Goal: Task Accomplishment & Management: Complete application form

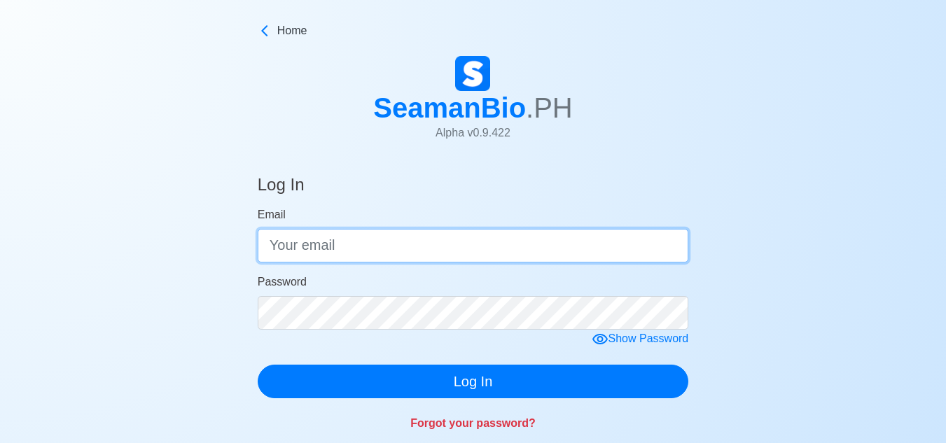
click at [356, 242] on input "Email" at bounding box center [473, 246] width 431 height 34
type input "w"
click at [258, 365] on button "Log In" at bounding box center [473, 382] width 431 height 34
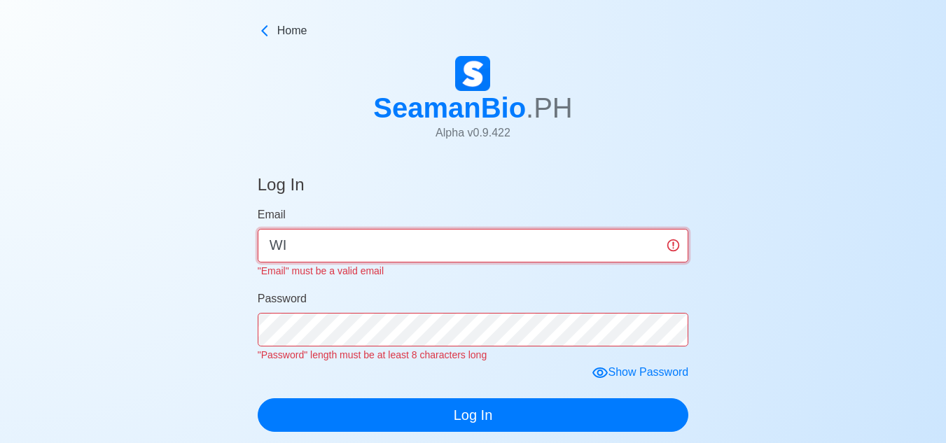
type input "W"
click at [432, 244] on input "wilfredovaldezjr1{{{{{[" at bounding box center [473, 246] width 431 height 34
type input "wilfredovaldezjr@gmail.com"
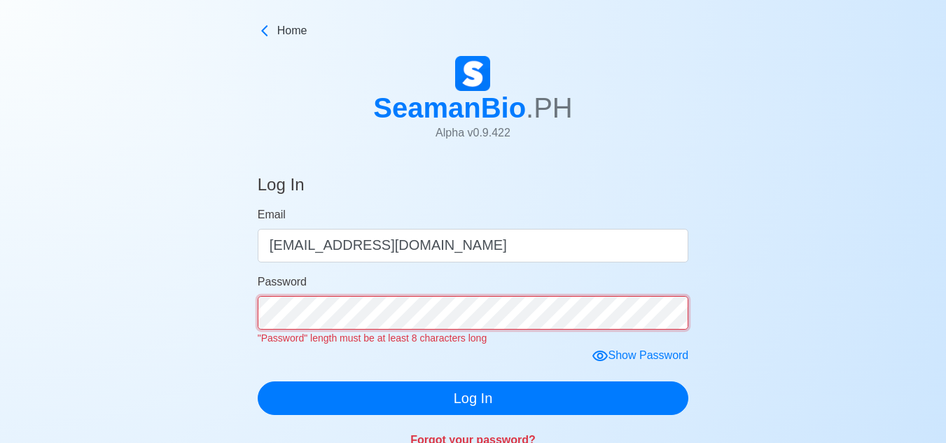
click at [473, 337] on div "Password "Password" length must be at least 8 characters long" at bounding box center [473, 310] width 431 height 73
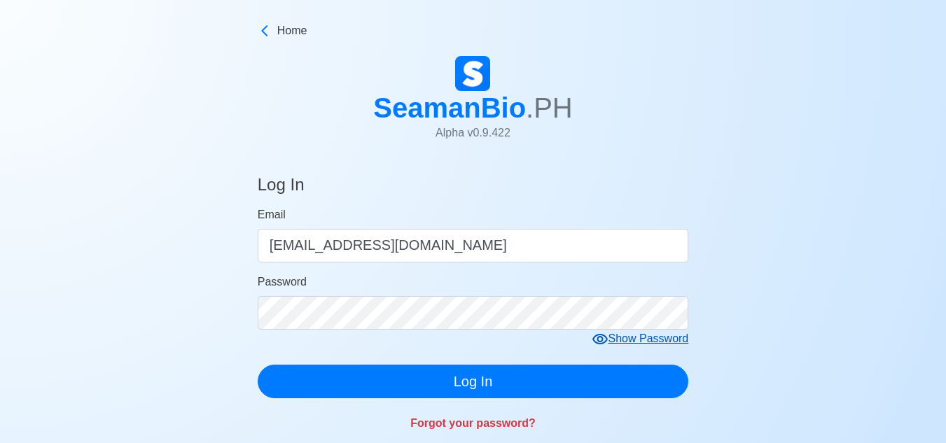
click at [597, 358] on form "Email wilfredovaldezjr@gmail.com Password Show Password Log In" at bounding box center [473, 302] width 431 height 192
click at [606, 340] on icon at bounding box center [599, 339] width 17 height 17
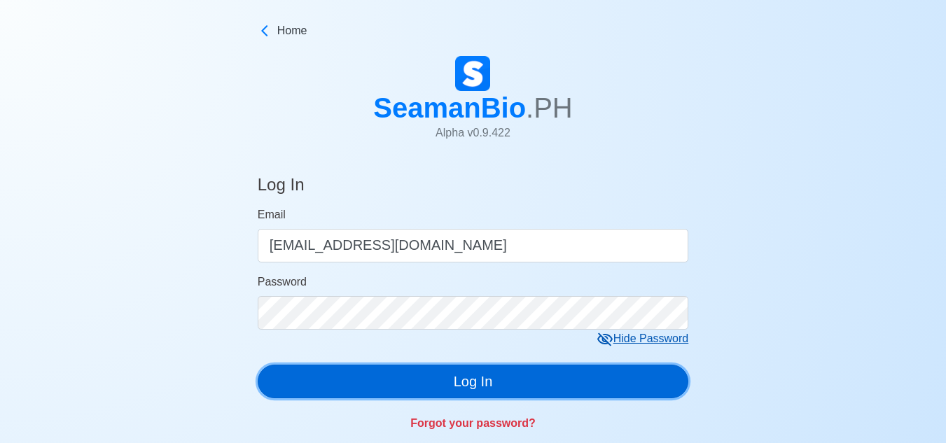
click at [495, 377] on button "Log In" at bounding box center [473, 382] width 431 height 34
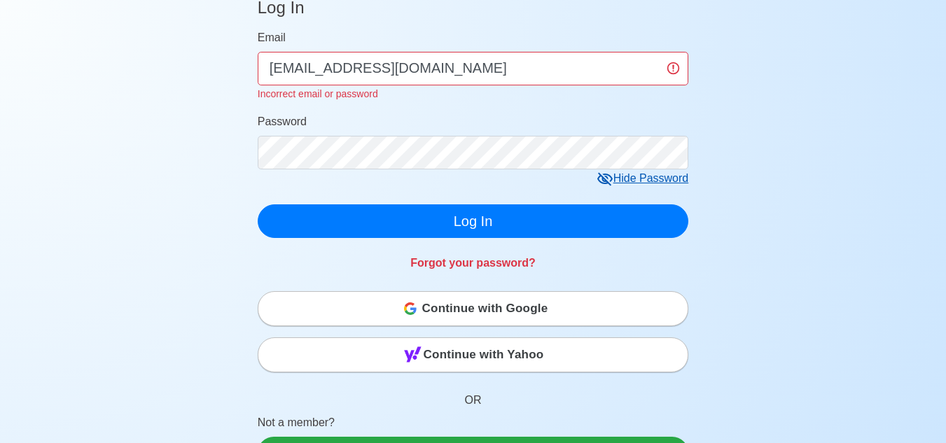
scroll to position [210, 0]
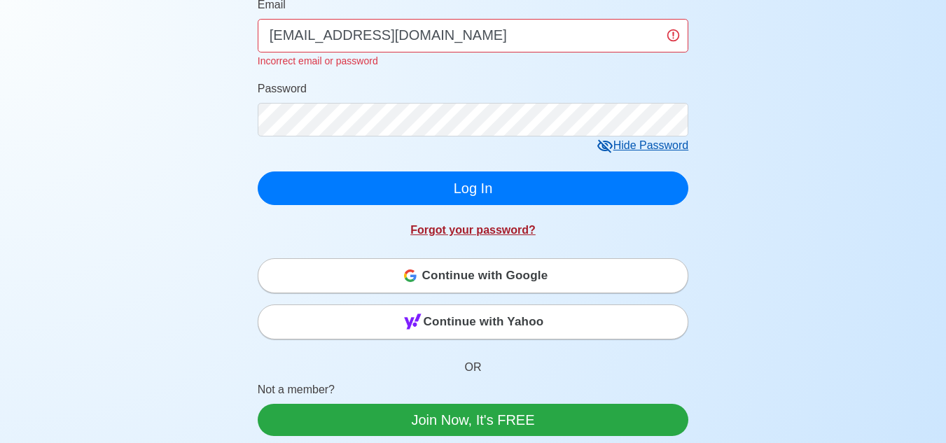
click at [475, 232] on link "Forgot your password?" at bounding box center [472, 230] width 125 height 12
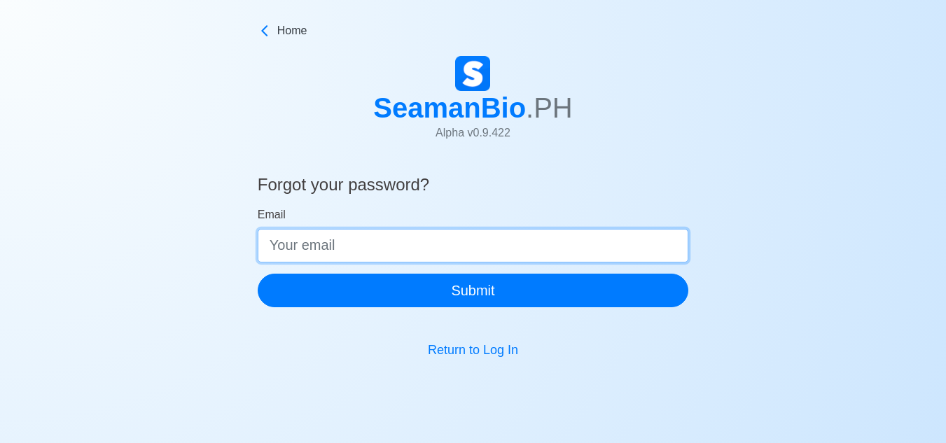
click at [495, 248] on input "Email" at bounding box center [473, 246] width 431 height 34
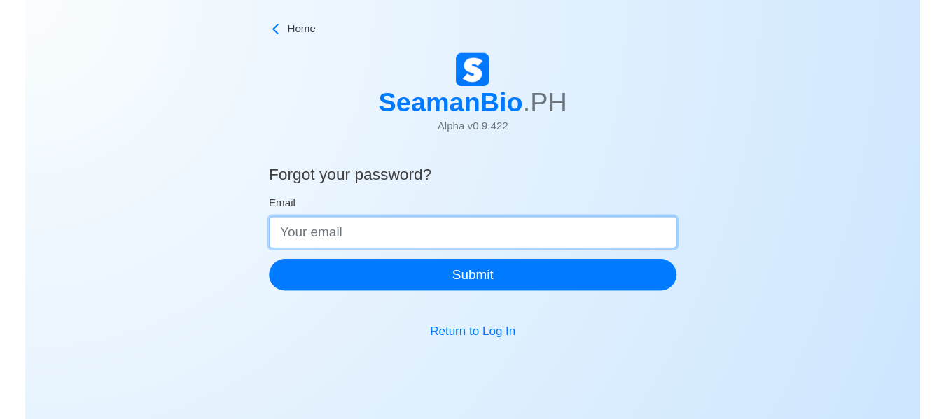
scroll to position [17, 0]
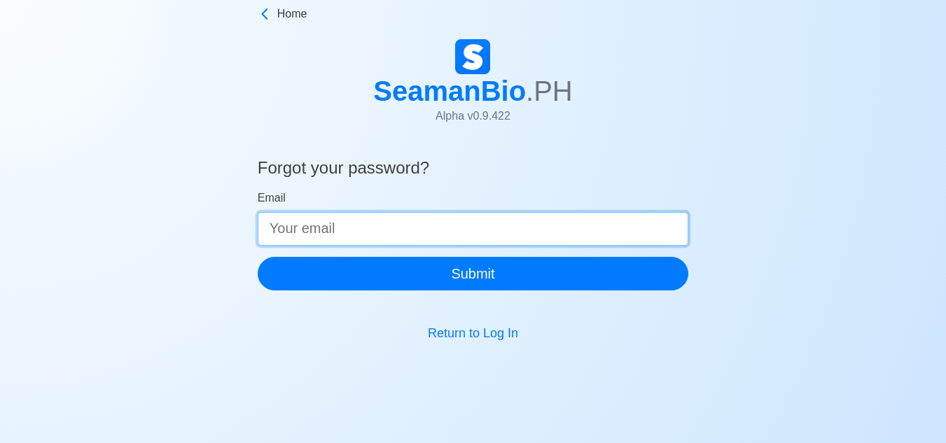
click at [414, 234] on input "Email" at bounding box center [473, 229] width 431 height 34
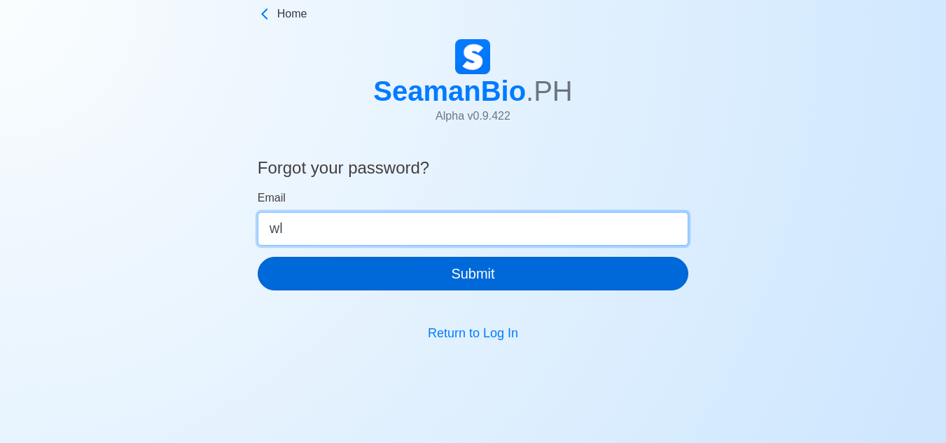
type input "w"
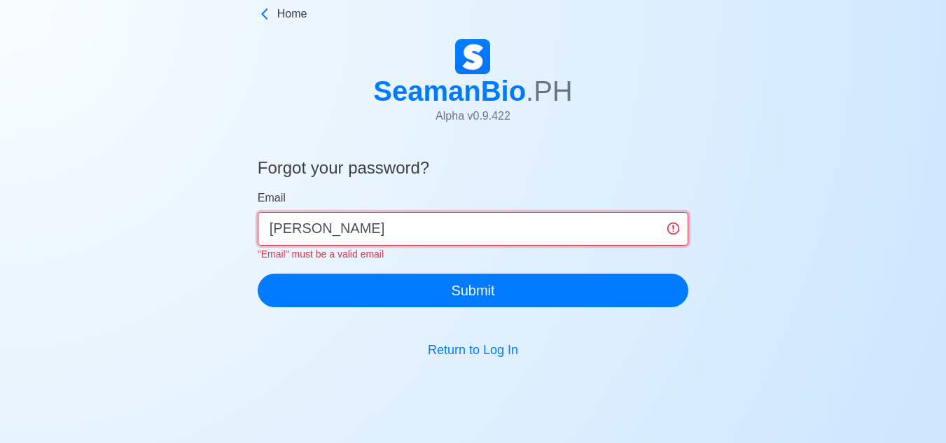
click at [368, 227] on input "wilfredo" at bounding box center [473, 229] width 431 height 34
type input "wilfredovaldezjr@gmail.com"
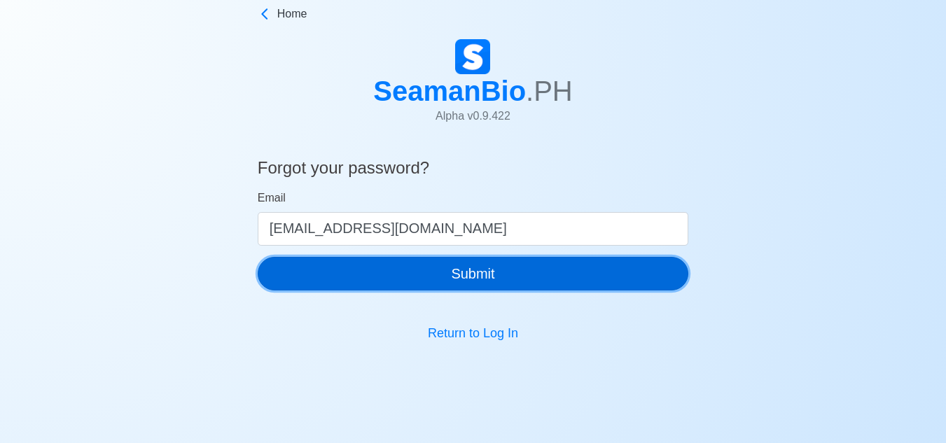
click at [463, 291] on div "Forgot your password? Email wilfredovaldezjr@gmail.com Submit" at bounding box center [473, 232] width 431 height 183
click at [472, 272] on button "Submit" at bounding box center [473, 274] width 431 height 34
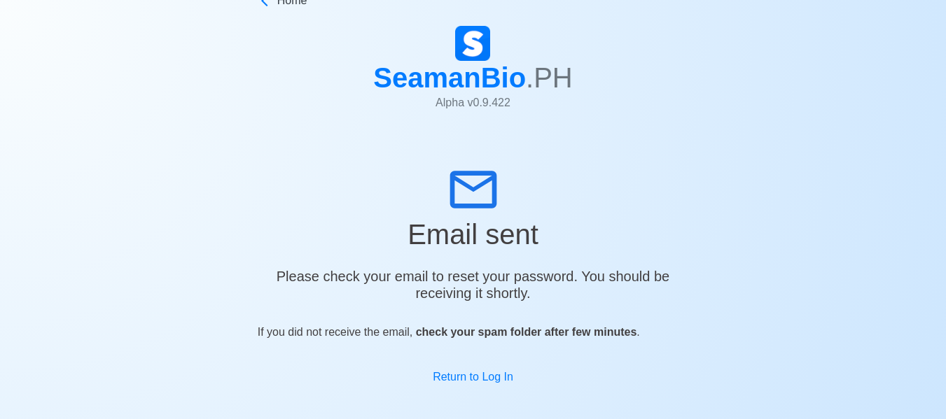
scroll to position [41, 0]
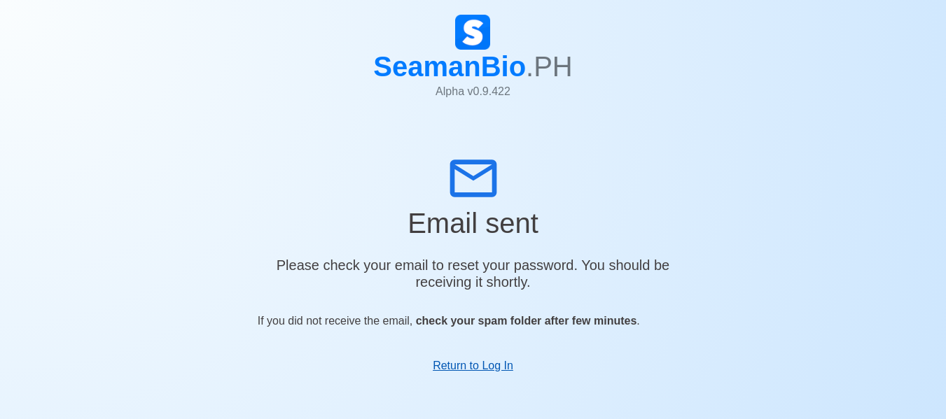
click at [479, 361] on link "Return to Log In" at bounding box center [473, 366] width 80 height 12
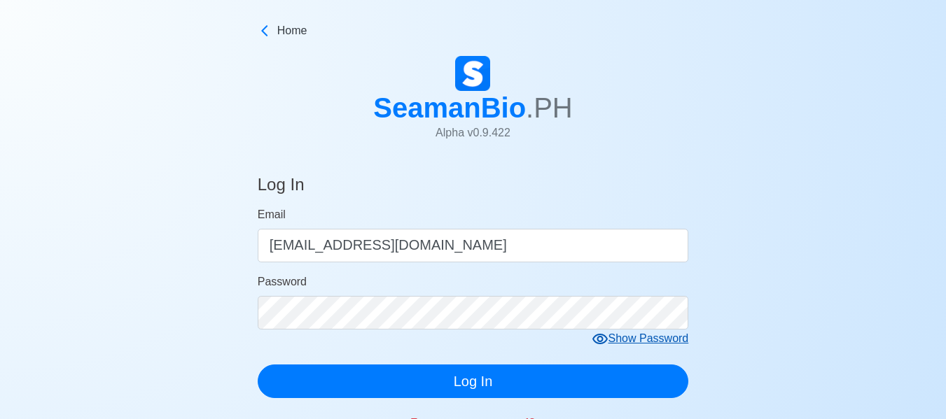
click at [610, 339] on div "Show Password" at bounding box center [639, 338] width 97 height 17
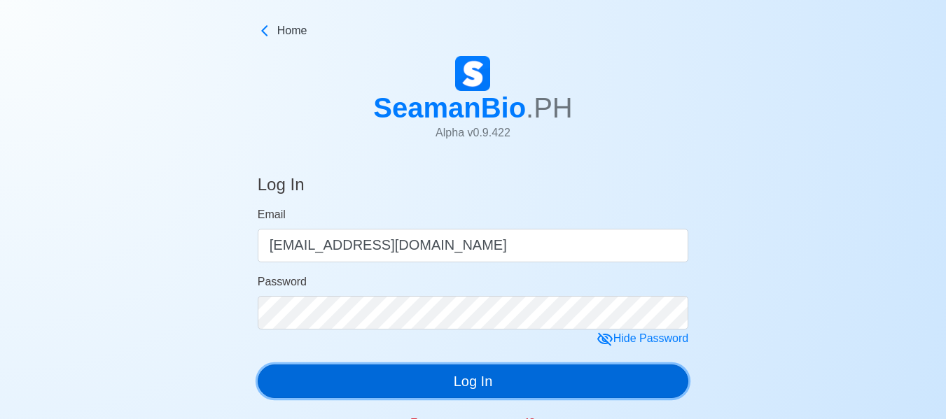
click at [472, 383] on button "Log In" at bounding box center [473, 382] width 431 height 34
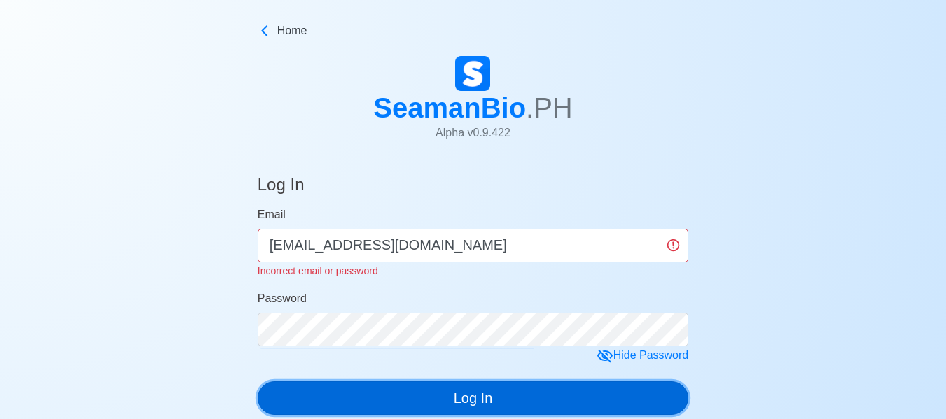
click at [507, 400] on button "Log In" at bounding box center [473, 398] width 431 height 34
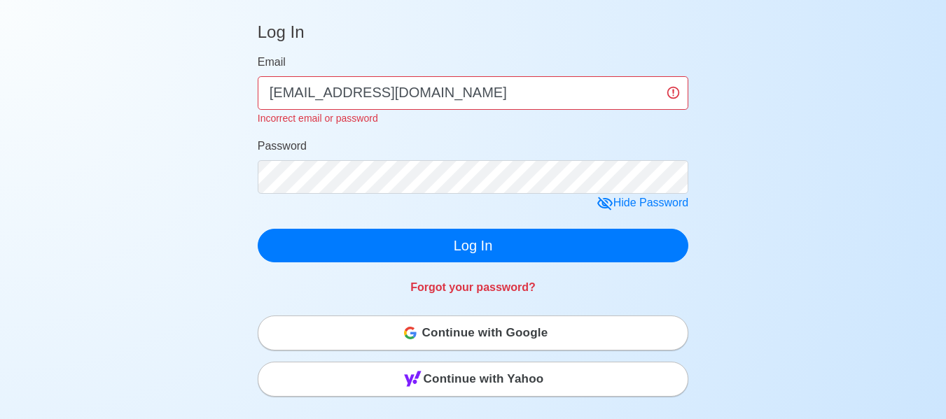
scroll to position [350, 0]
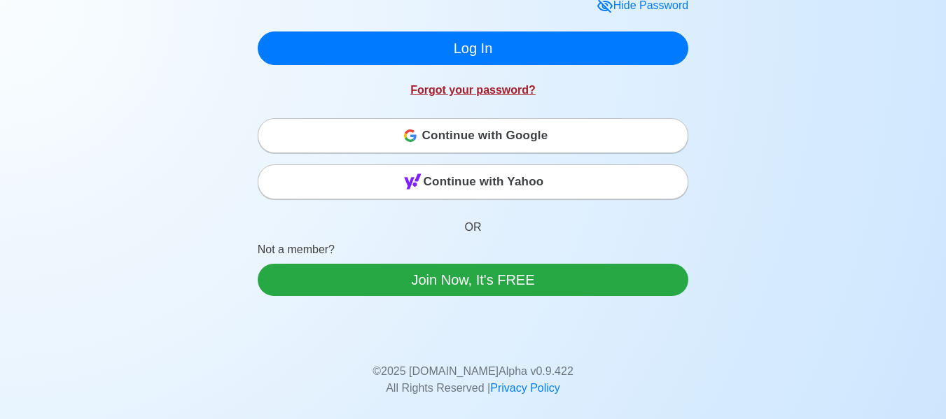
click at [482, 90] on link "Forgot your password?" at bounding box center [472, 90] width 125 height 12
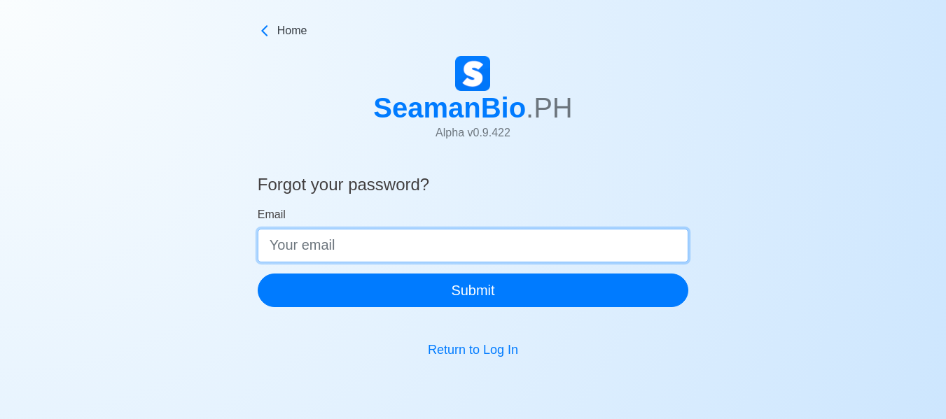
click at [418, 247] on input "Email" at bounding box center [473, 246] width 431 height 34
type input "wilfredovaldezjr@gmail.com"
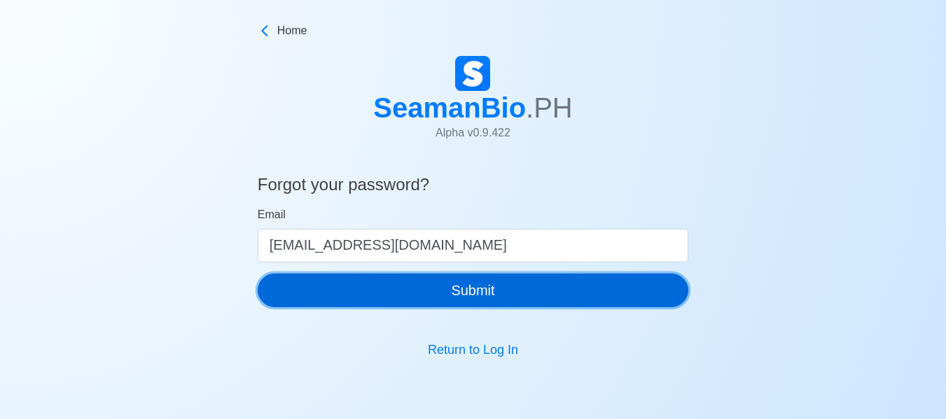
click at [477, 291] on button "Submit" at bounding box center [473, 291] width 431 height 34
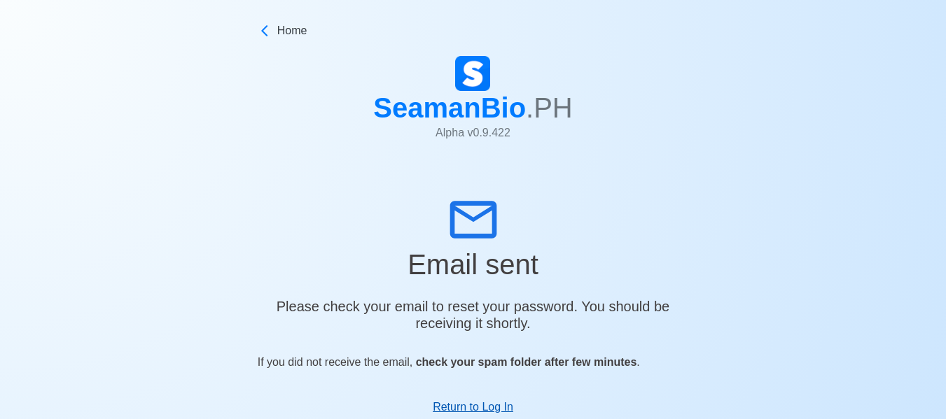
click at [481, 402] on link "Return to Log In" at bounding box center [473, 407] width 80 height 12
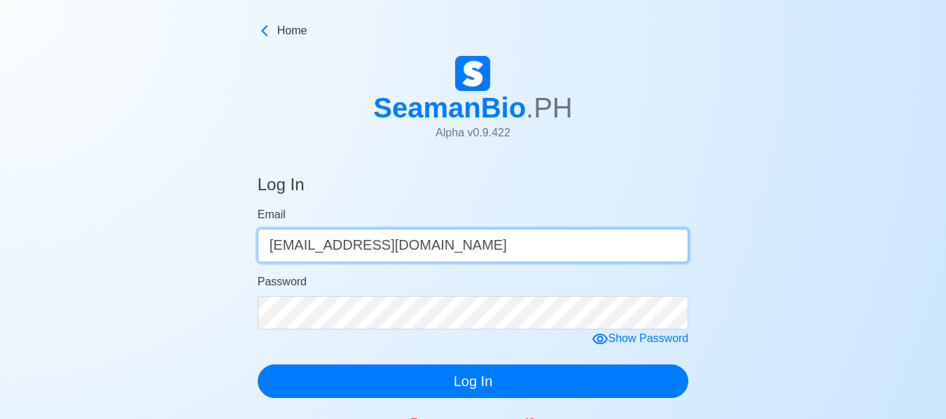
click at [367, 244] on input "wilfredovaldezjr@gmail.com" at bounding box center [473, 246] width 431 height 34
click at [372, 244] on input "wilfredovaldezjr@gmail.com" at bounding box center [473, 246] width 431 height 34
click at [367, 248] on input "wilfredovaldezjr@gmail.com" at bounding box center [473, 246] width 431 height 34
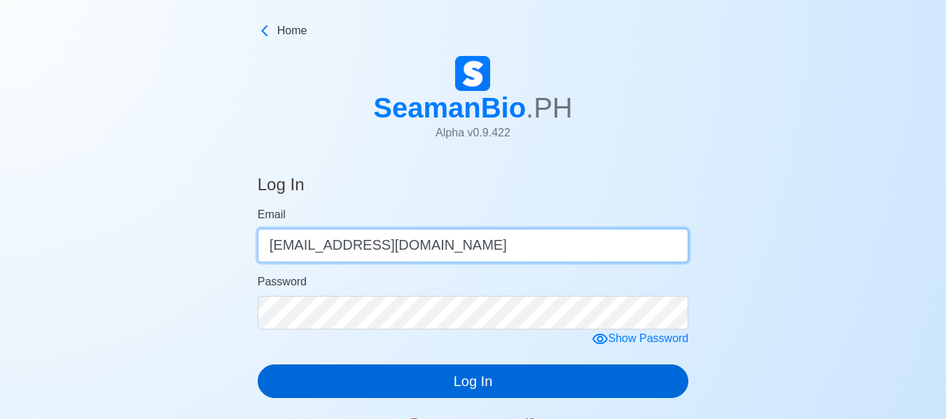
type input "[EMAIL_ADDRESS][DOMAIN_NAME]"
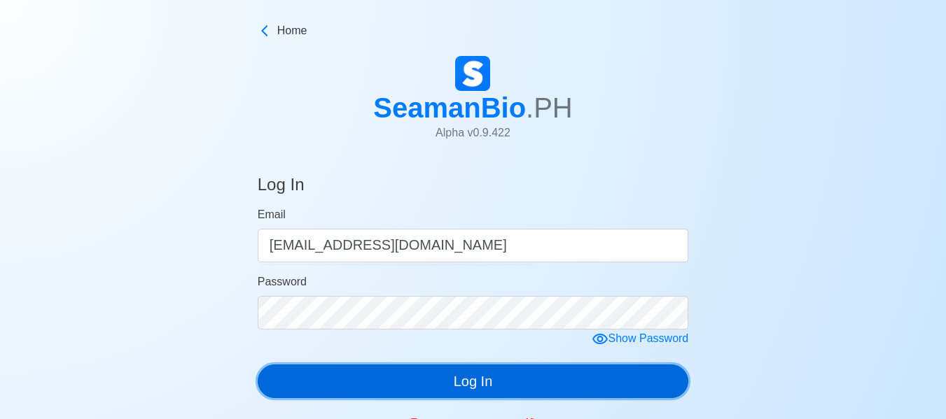
click at [512, 391] on button "Log In" at bounding box center [473, 382] width 431 height 34
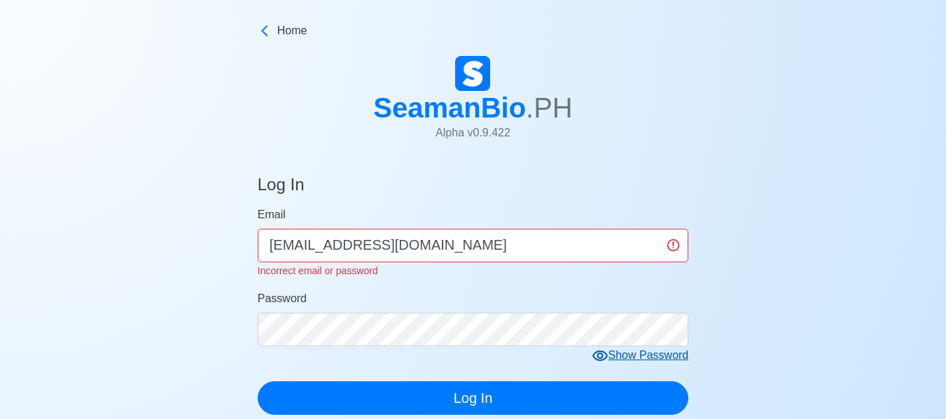
click at [646, 354] on div "Show Password" at bounding box center [639, 355] width 97 height 17
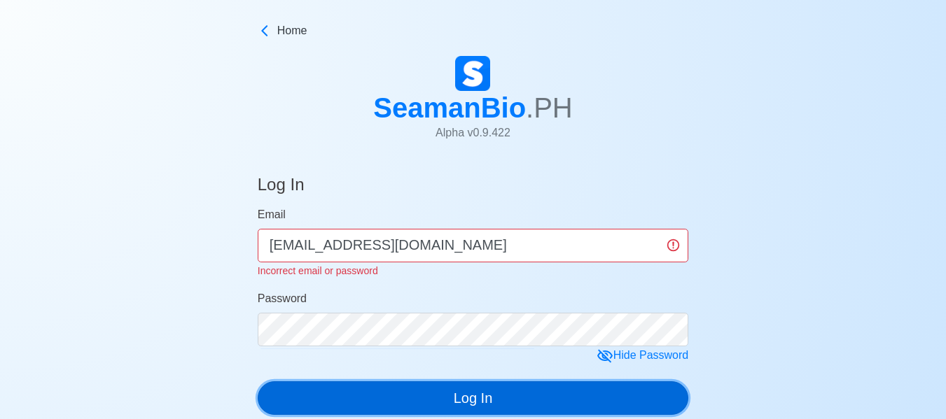
click at [424, 395] on button "Log In" at bounding box center [473, 398] width 431 height 34
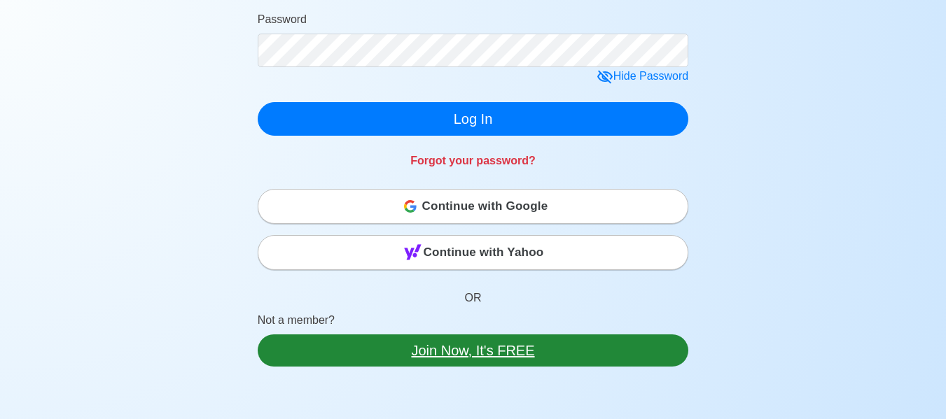
scroll to position [280, 0]
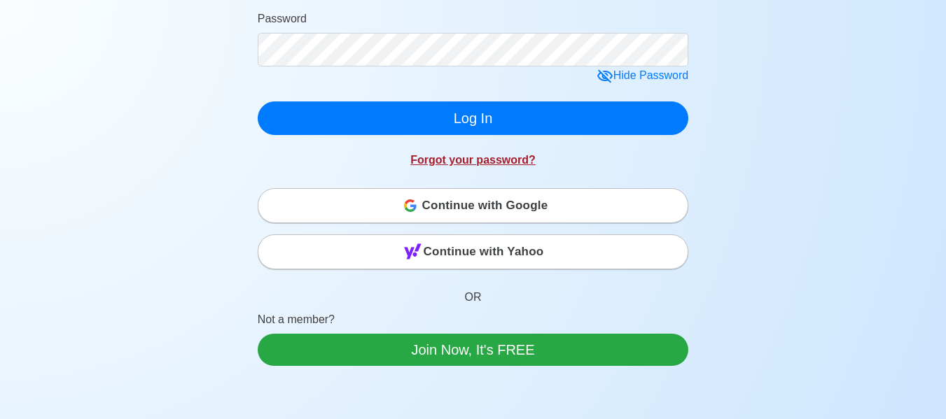
click at [478, 162] on link "Forgot your password?" at bounding box center [472, 160] width 125 height 12
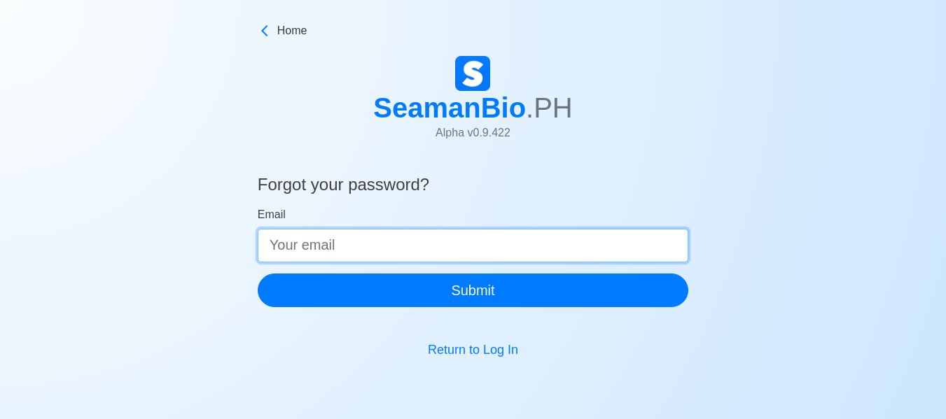
click at [429, 244] on input "Email" at bounding box center [473, 246] width 431 height 34
type input "[EMAIL_ADDRESS][DOMAIN_NAME]"
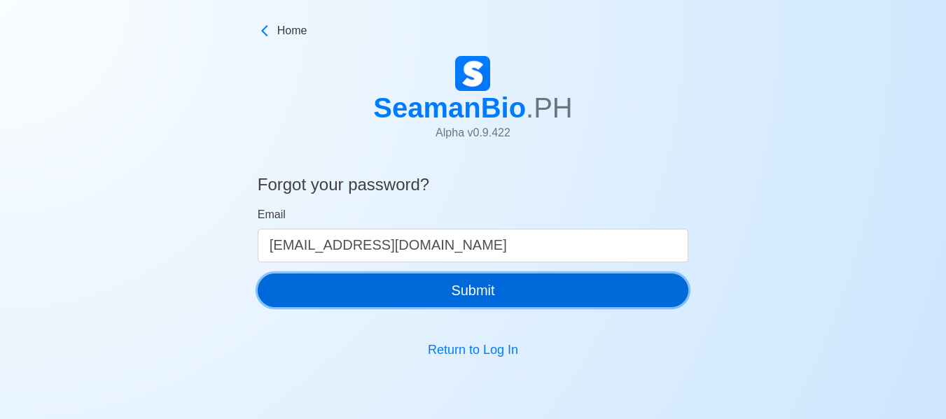
click at [485, 293] on button "Submit" at bounding box center [473, 291] width 431 height 34
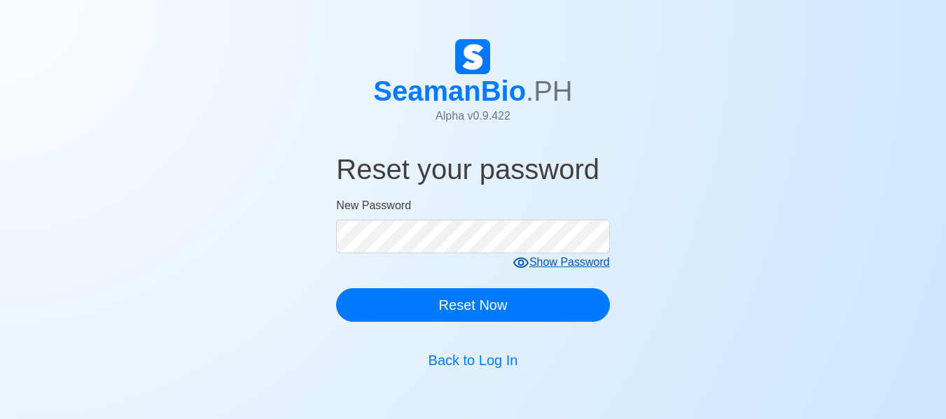
click at [580, 262] on form "New Password Show Password Reset Now" at bounding box center [472, 259] width 273 height 125
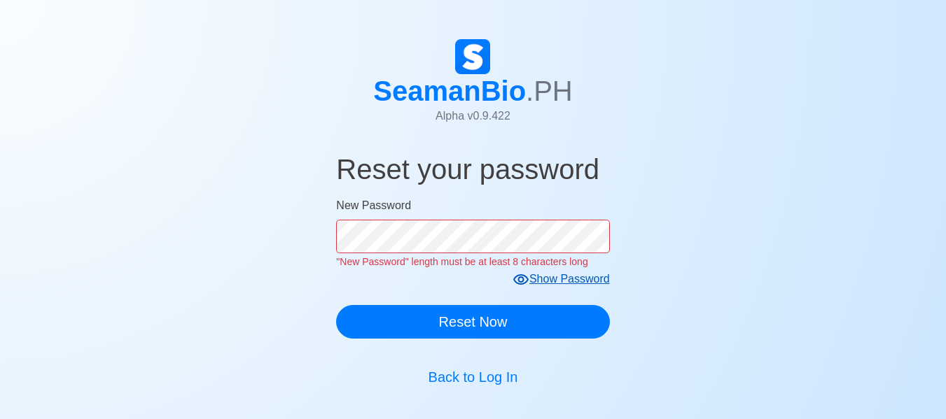
click at [553, 281] on div "Show Password" at bounding box center [560, 279] width 97 height 17
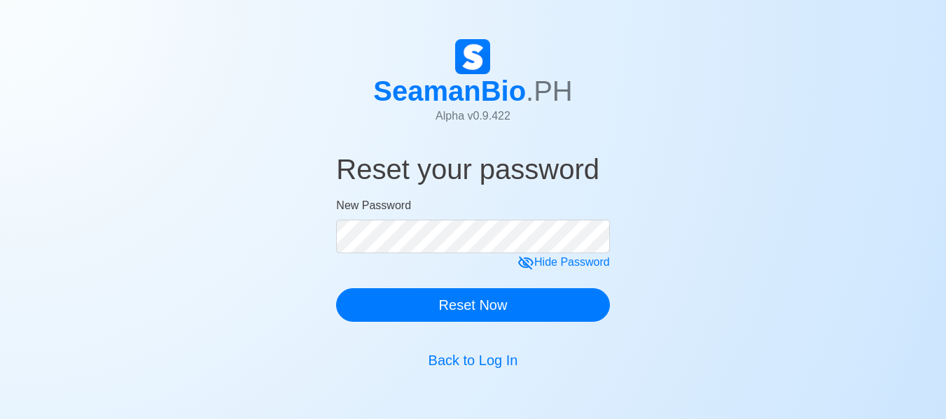
drag, startPoint x: 871, startPoint y: 210, endPoint x: 799, endPoint y: 210, distance: 72.8
click at [871, 210] on div "Reset your password New Password Hide Password Reset Now Back to Log In" at bounding box center [473, 267] width 946 height 252
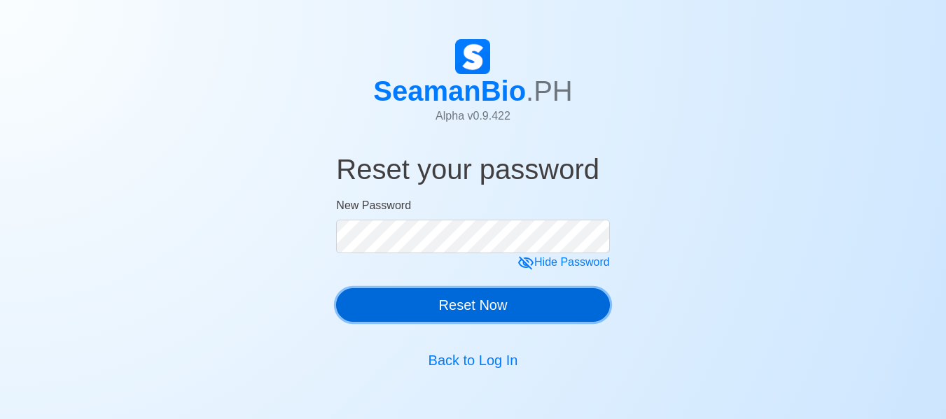
click at [438, 306] on button "Reset Now" at bounding box center [472, 305] width 273 height 34
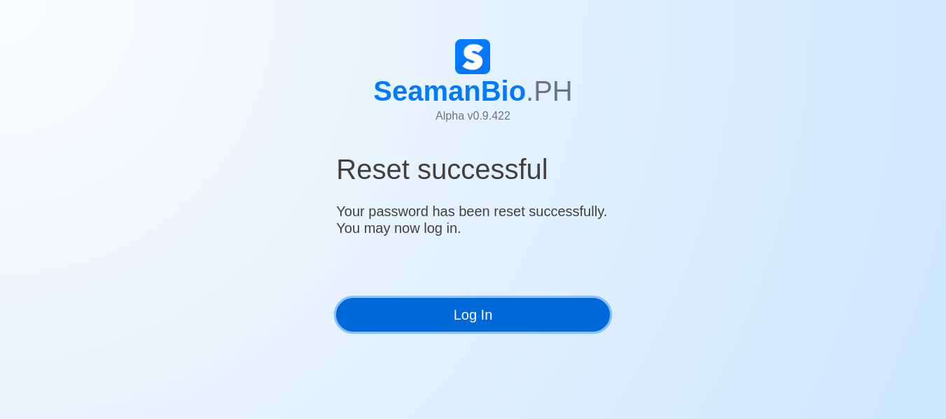
click at [501, 319] on link "Log In" at bounding box center [472, 315] width 273 height 34
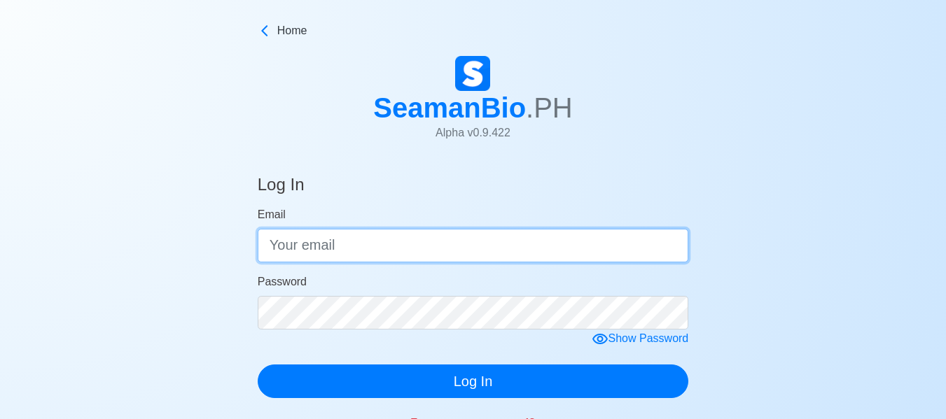
type input "[EMAIL_ADDRESS][DOMAIN_NAME]"
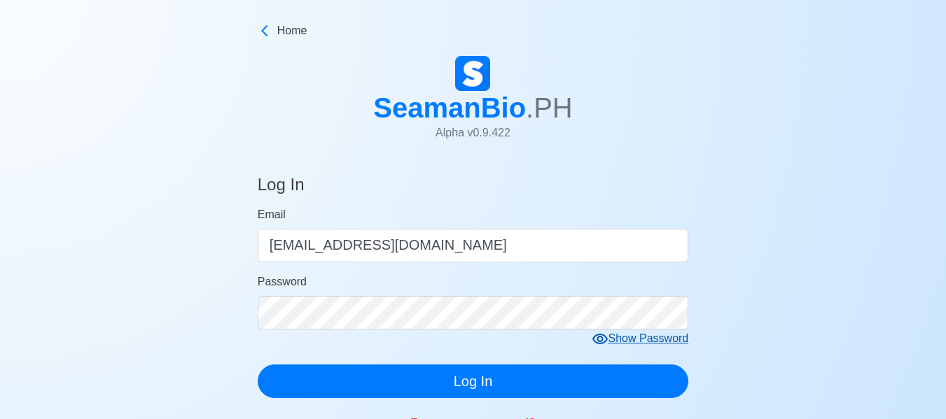
click at [663, 340] on div "Show Password" at bounding box center [639, 338] width 97 height 17
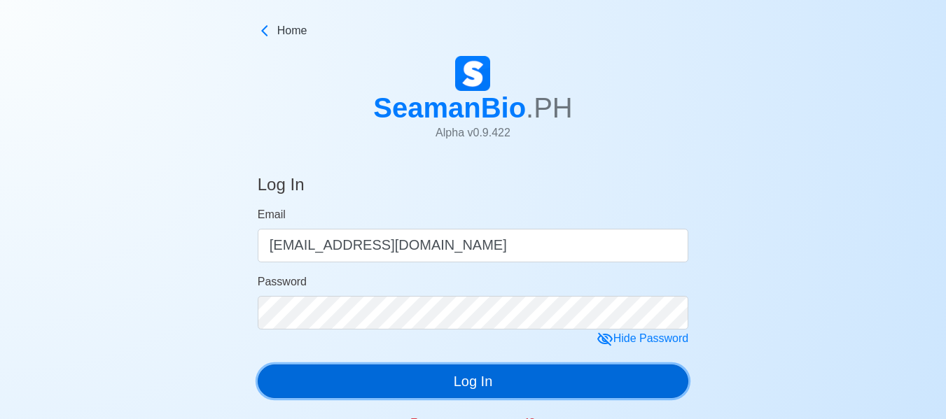
click at [461, 381] on button "Log In" at bounding box center [473, 382] width 431 height 34
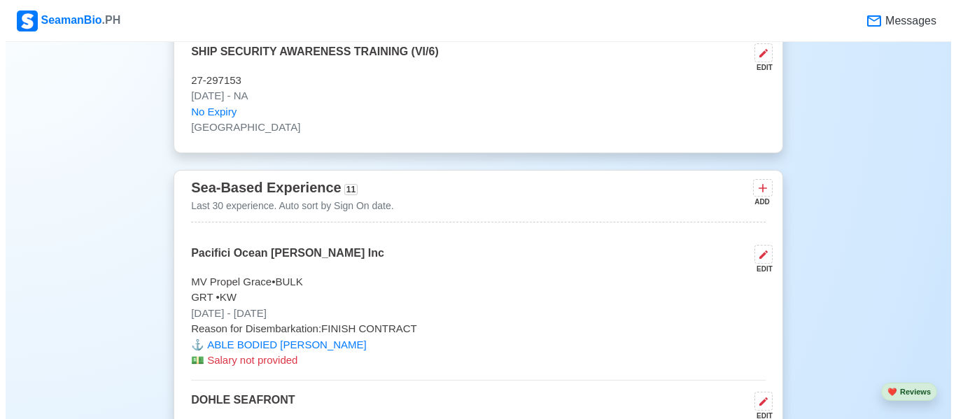
scroll to position [2940, 0]
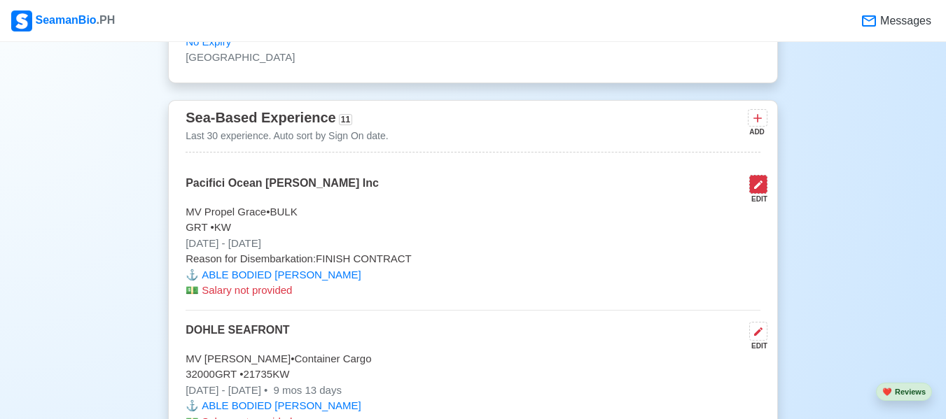
click at [764, 194] on button at bounding box center [758, 184] width 18 height 19
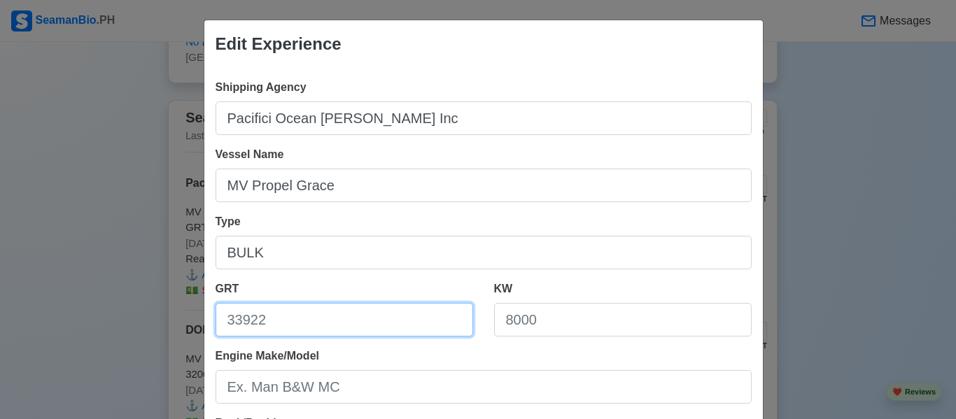
click at [307, 327] on input "GRT" at bounding box center [345, 320] width 258 height 34
type input "34795"
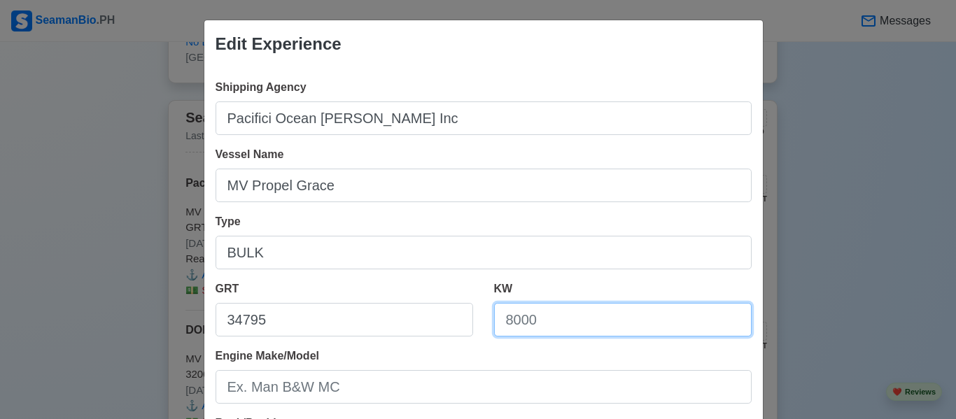
click at [578, 320] on input "KW" at bounding box center [623, 320] width 258 height 34
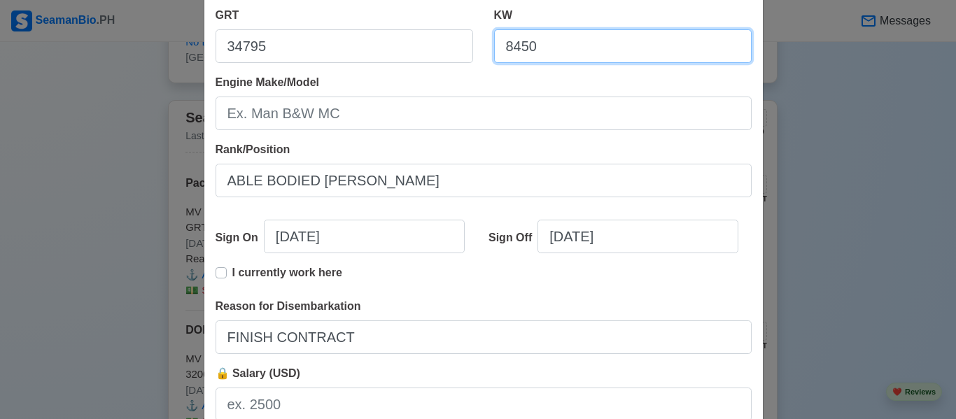
scroll to position [280, 0]
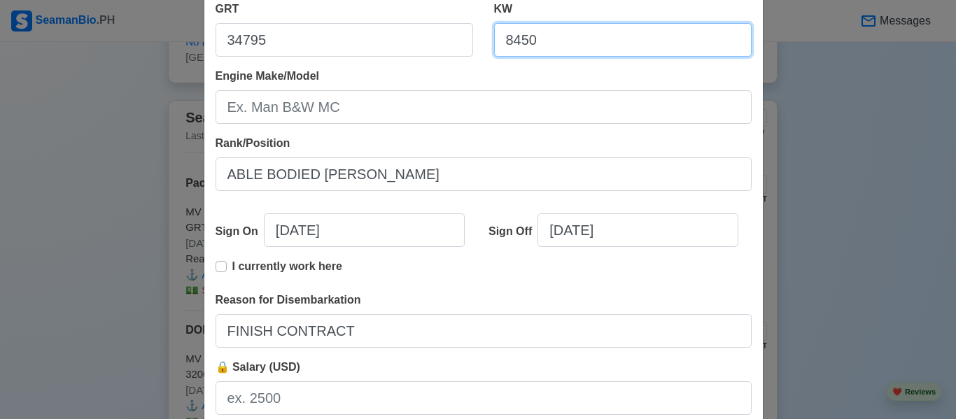
type input "8450"
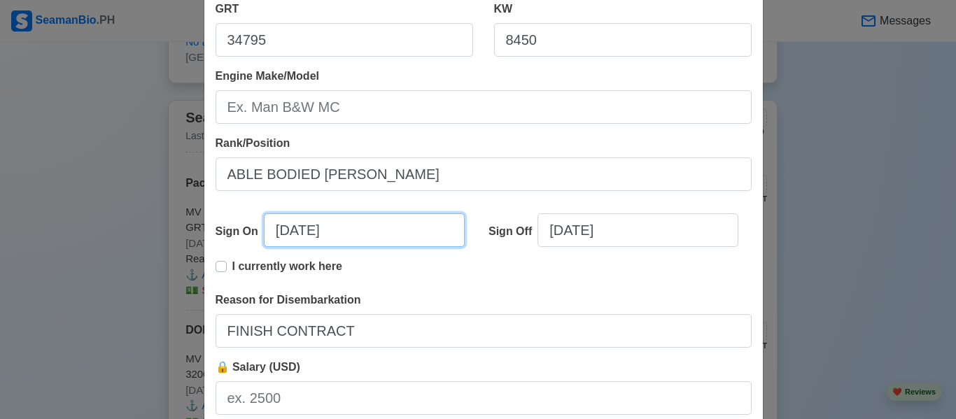
click at [282, 229] on input "[DATE]" at bounding box center [364, 230] width 201 height 34
select select "****"
select select "*********"
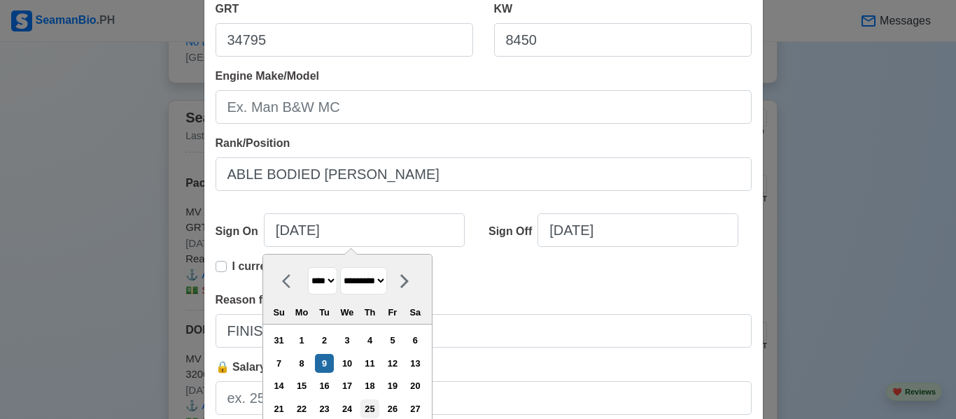
click at [375, 407] on div "25" at bounding box center [369, 409] width 19 height 19
type input "[DATE]"
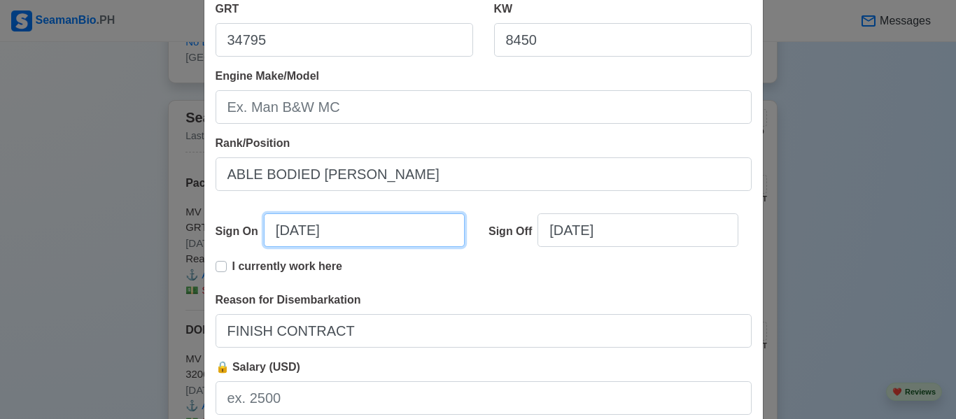
click at [282, 232] on input "[DATE]" at bounding box center [364, 230] width 201 height 34
select select "****"
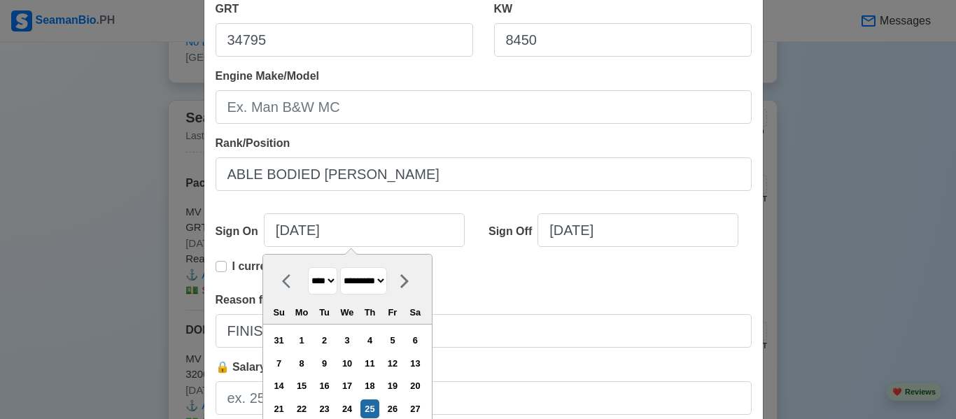
click at [413, 280] on icon at bounding box center [404, 281] width 17 height 17
click at [413, 281] on icon at bounding box center [404, 281] width 17 height 17
select select "********"
click at [371, 283] on select "******* ******** ***** ***** *** **** **** ****** ********* ******* ******** **…" at bounding box center [363, 280] width 47 height 27
click at [341, 267] on select "******* ******** ***** ***** *** **** **** ****** ********* ******* ******** **…" at bounding box center [363, 280] width 47 height 27
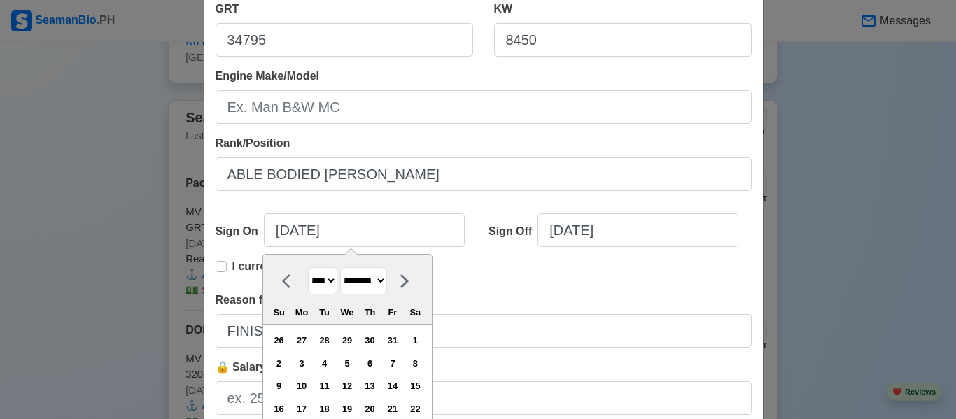
click at [329, 279] on select "**** **** **** **** **** **** **** **** **** **** **** **** **** **** **** ****…" at bounding box center [322, 280] width 29 height 27
select select "****"
click at [308, 267] on select "**** **** **** **** **** **** **** **** **** **** **** **** **** **** **** ****…" at bounding box center [322, 280] width 29 height 27
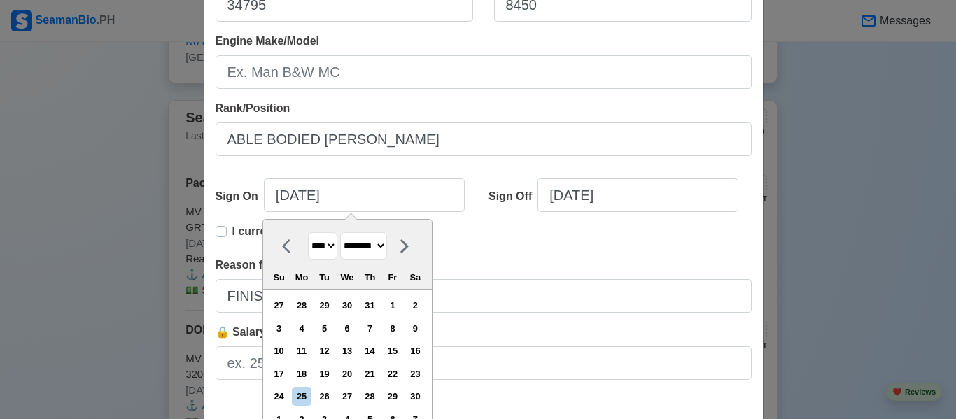
scroll to position [350, 0]
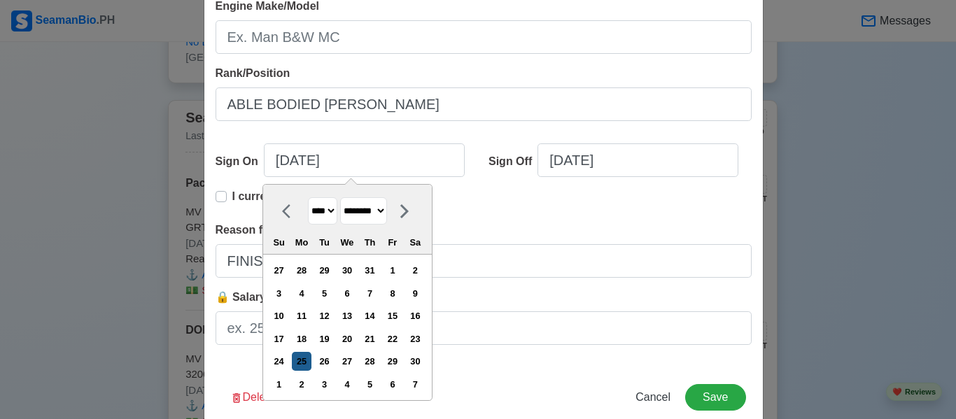
click at [311, 358] on div "25" at bounding box center [301, 361] width 19 height 19
type input "[DATE]"
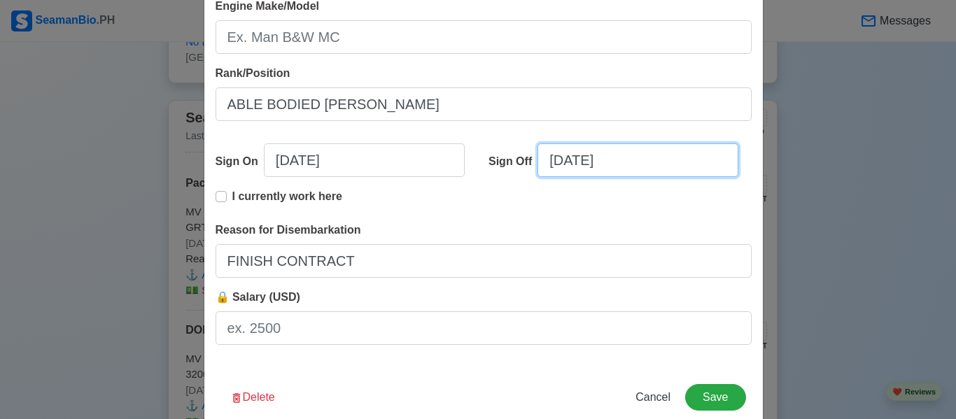
select select "****"
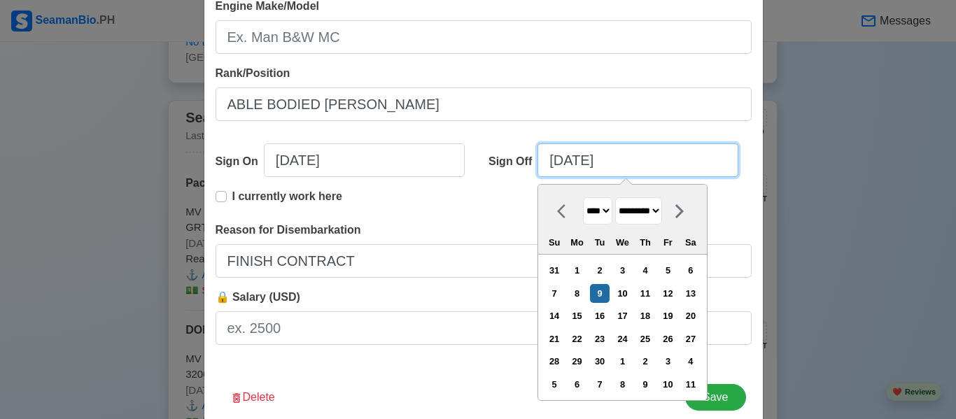
click at [561, 164] on input "[DATE]" at bounding box center [638, 160] width 201 height 34
click at [662, 208] on select "******* ******** ***** ***** *** **** **** ****** ********* ******* ******** **…" at bounding box center [638, 210] width 47 height 27
select select "******"
click at [616, 197] on select "******* ******** ***** ***** *** **** **** ****** ********* ******* ******** **…" at bounding box center [638, 210] width 47 height 27
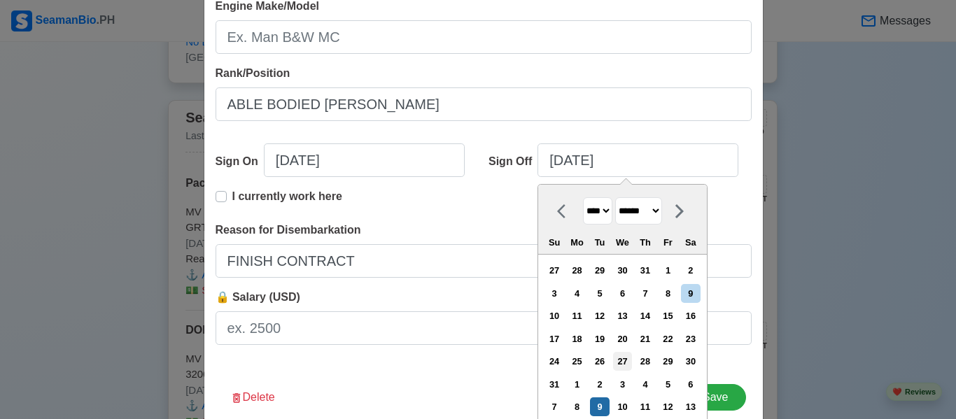
click at [624, 359] on div "27" at bounding box center [622, 361] width 19 height 19
type input "[DATE]"
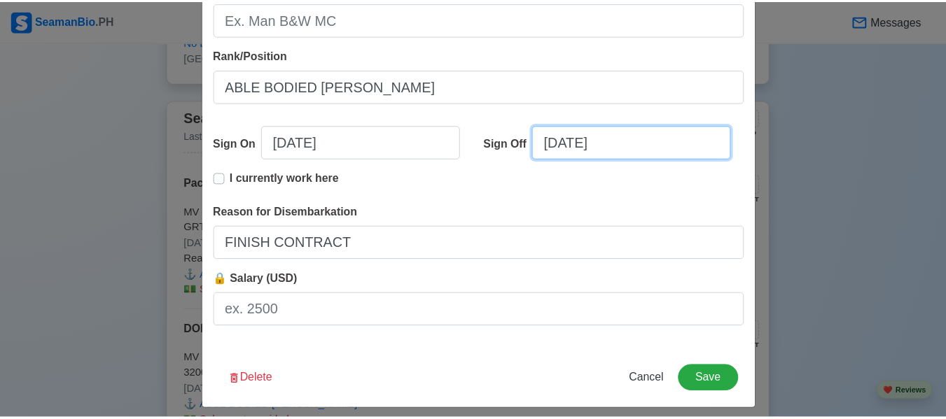
scroll to position [379, 0]
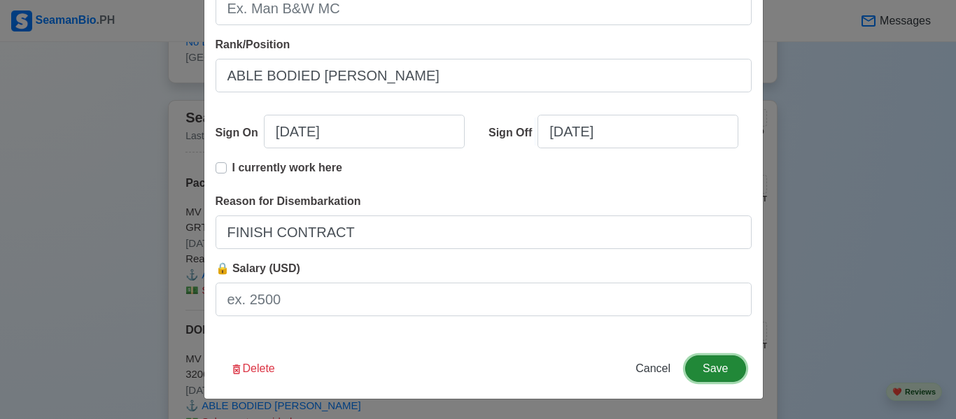
click at [705, 367] on button "Save" at bounding box center [715, 369] width 60 height 27
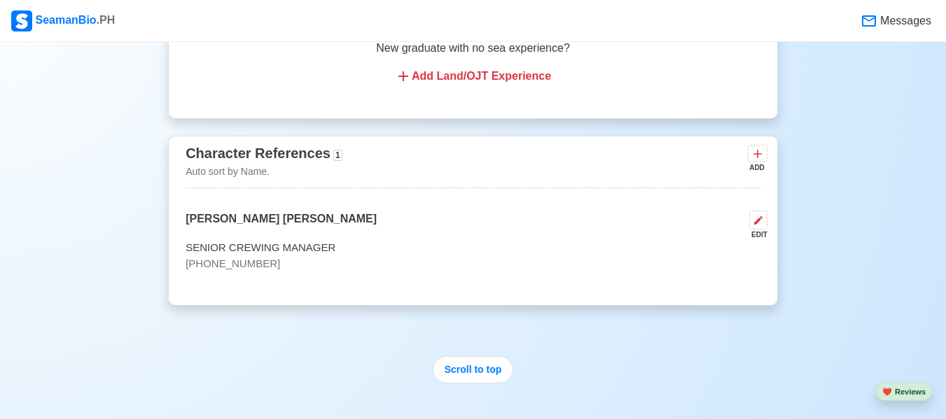
scroll to position [4620, 0]
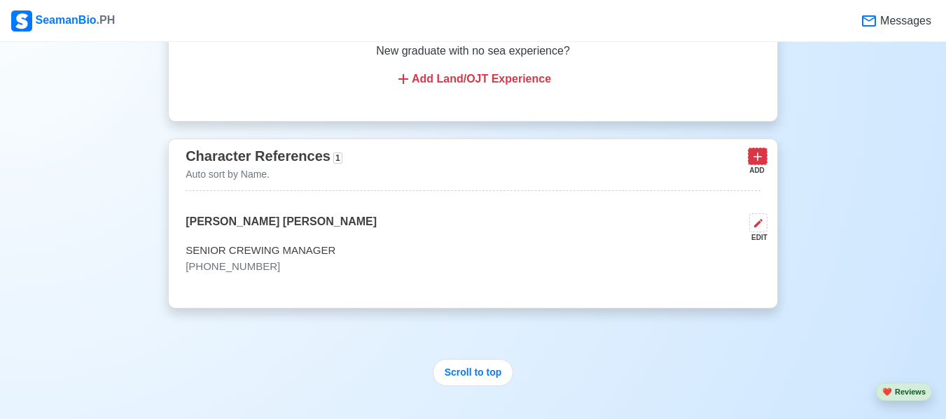
click at [762, 164] on icon at bounding box center [757, 157] width 14 height 14
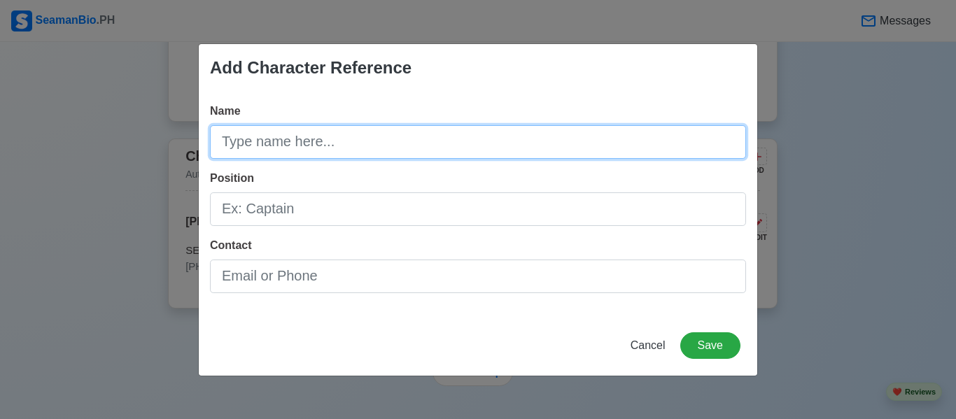
click at [405, 145] on input "Name" at bounding box center [478, 142] width 536 height 34
type input "M"
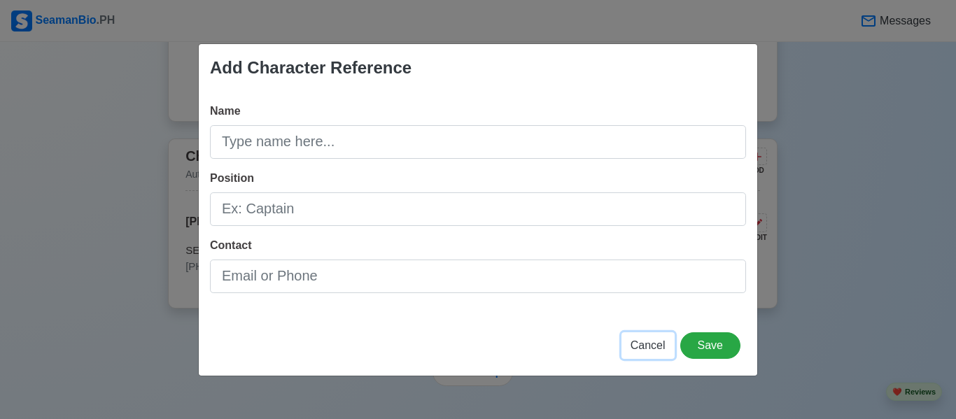
click at [652, 341] on span "Cancel" at bounding box center [648, 345] width 35 height 12
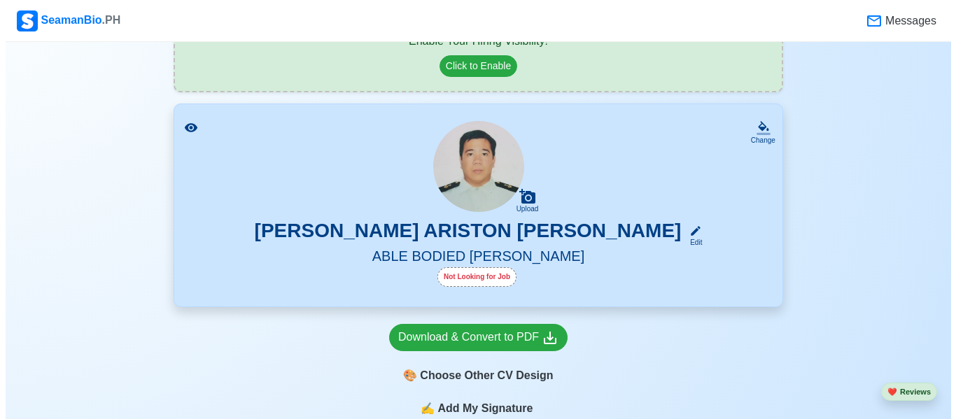
scroll to position [350, 0]
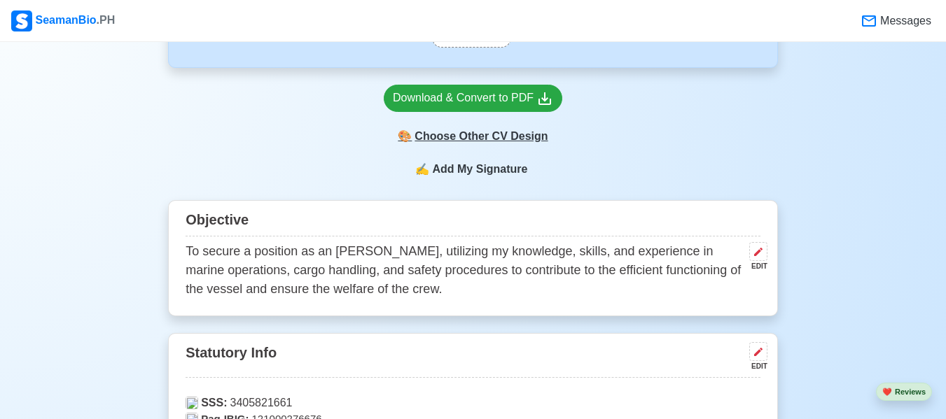
click at [489, 134] on div "🎨 Choose Other CV Design" at bounding box center [473, 136] width 178 height 27
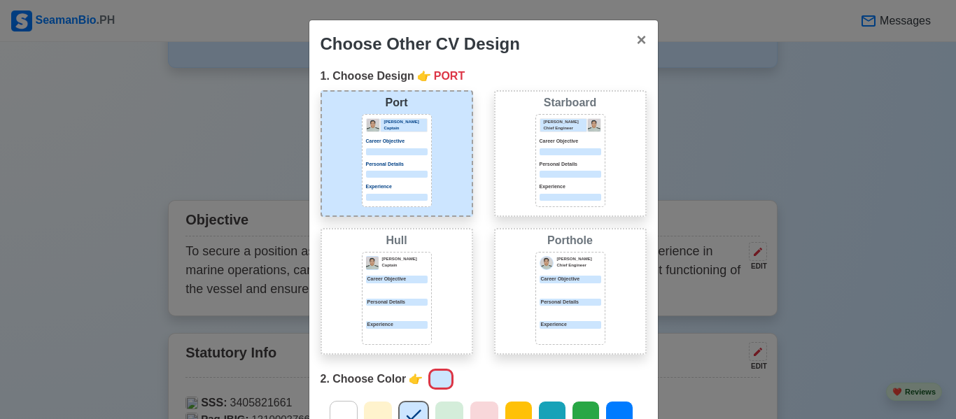
click at [404, 162] on p "Personal Details" at bounding box center [397, 165] width 62 height 8
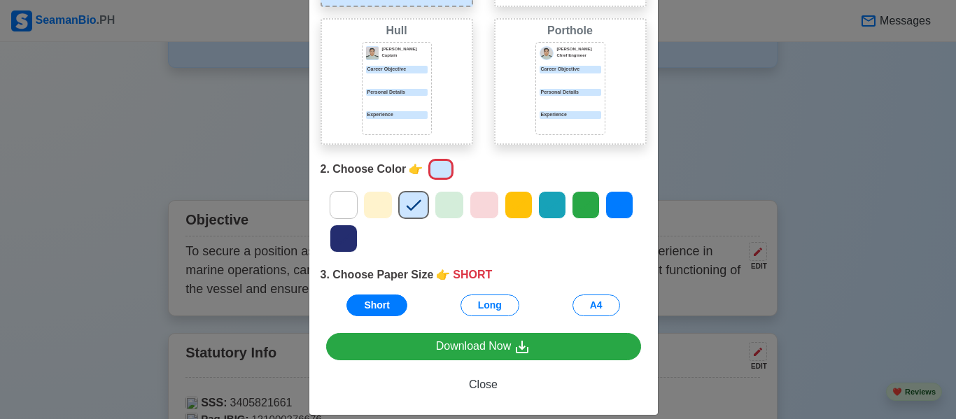
scroll to position [227, 0]
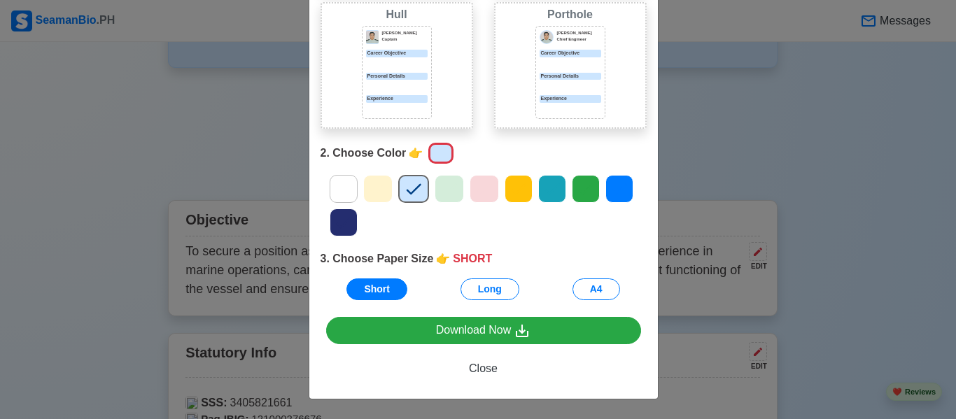
click at [545, 192] on icon at bounding box center [552, 189] width 15 height 11
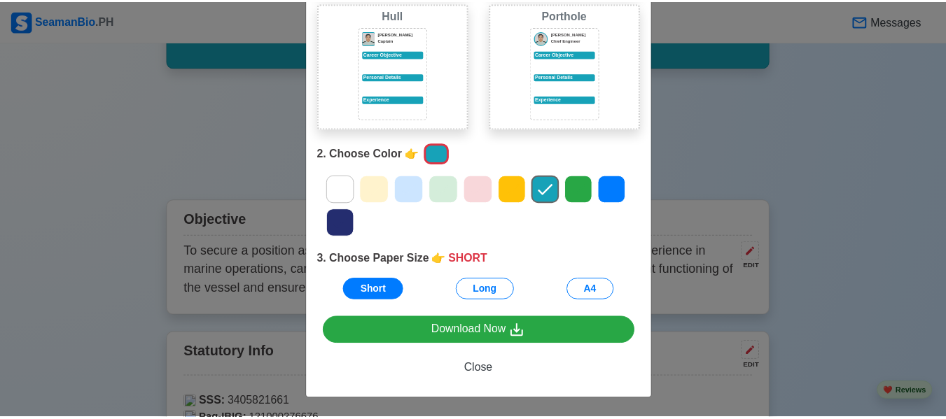
scroll to position [1, 0]
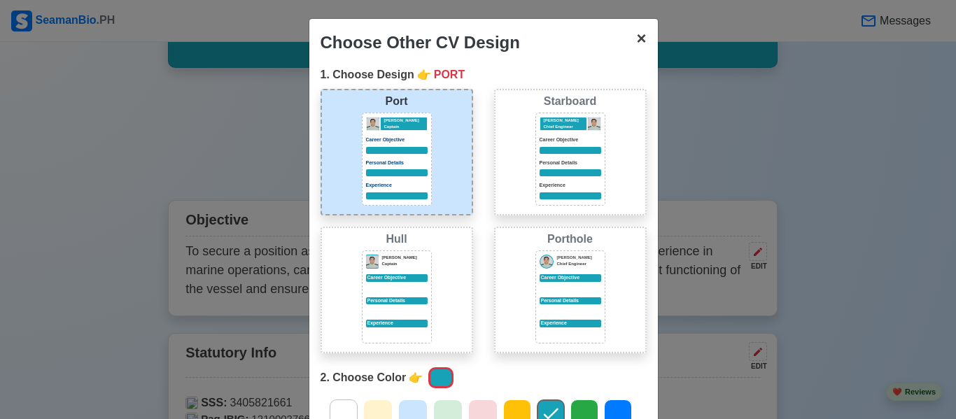
click at [641, 38] on button "× Close" at bounding box center [641, 38] width 32 height 39
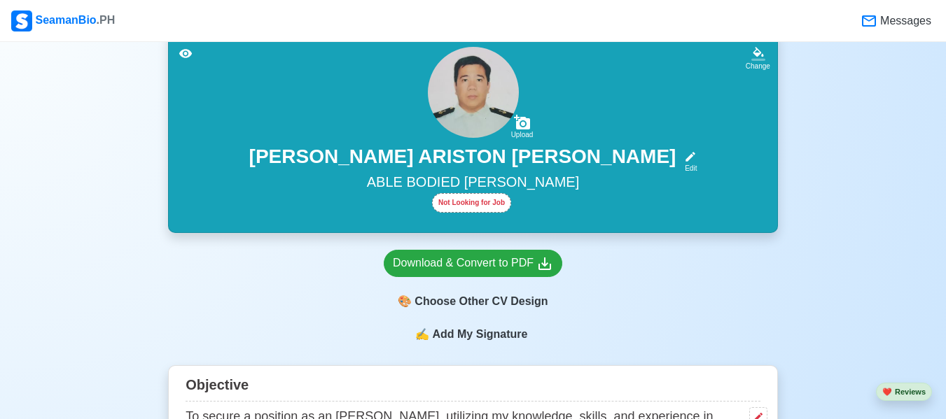
scroll to position [210, 0]
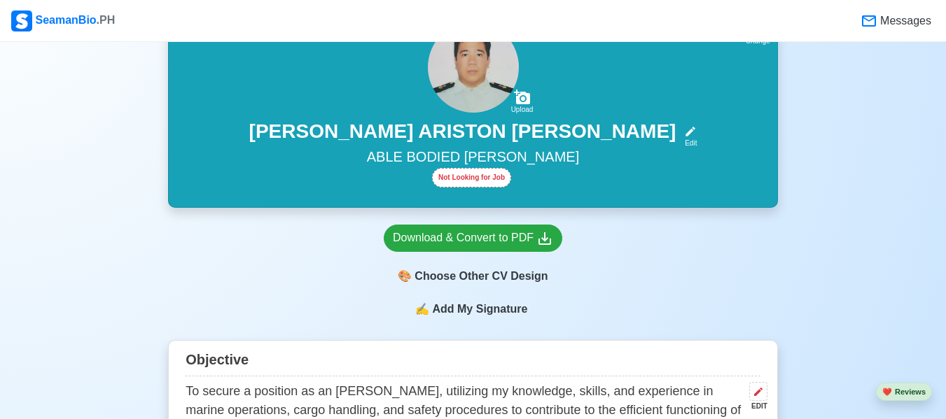
click at [477, 180] on div "Not Looking for Job" at bounding box center [471, 178] width 79 height 20
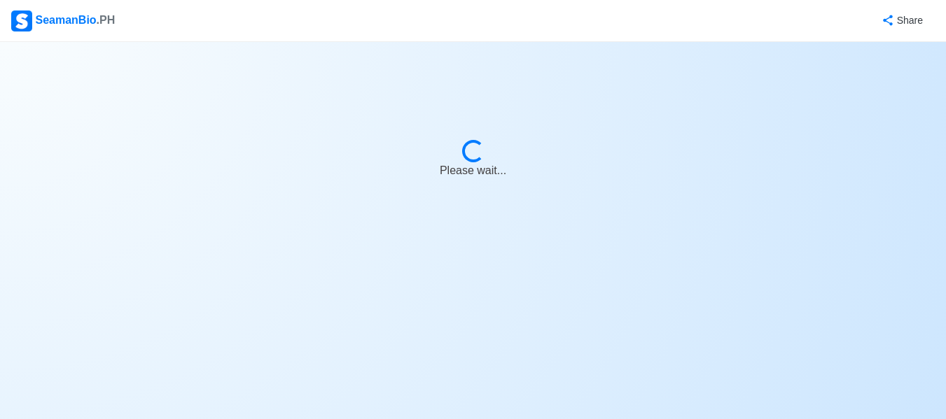
select select "Visible for Hiring"
select select "Married"
select select "PH"
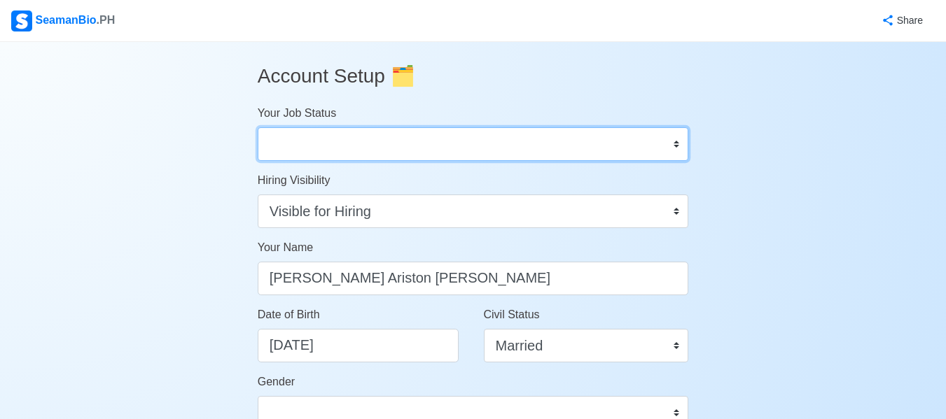
click at [633, 143] on select "Onboard Actively Looking for Job Not Looking for Job" at bounding box center [473, 144] width 431 height 34
select select "Actively Looking for Job"
click at [258, 127] on select "Onboard Actively Looking for Job Not Looking for Job" at bounding box center [473, 144] width 431 height 34
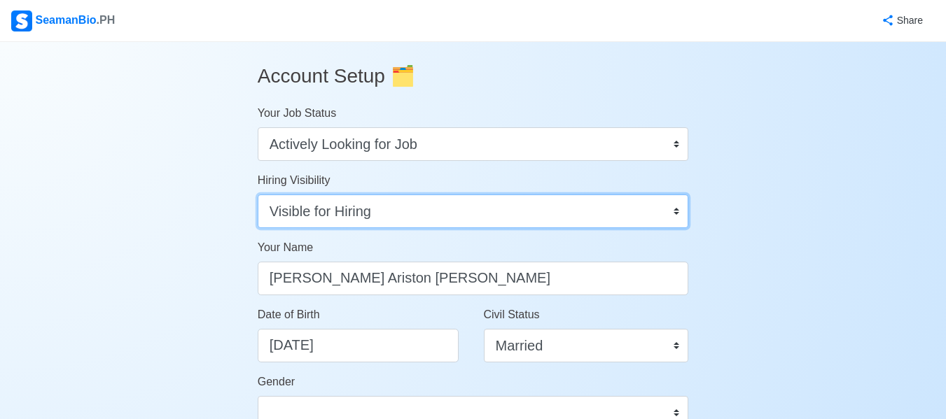
click at [491, 211] on select "Visible for Hiring Not Visible for Hiring" at bounding box center [473, 212] width 431 height 34
click at [258, 195] on select "Visible for Hiring Not Visible for Hiring" at bounding box center [473, 212] width 431 height 34
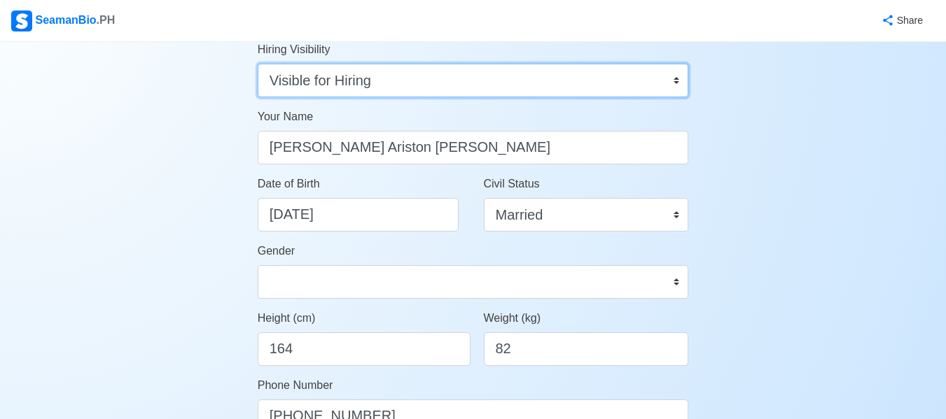
scroll to position [140, 0]
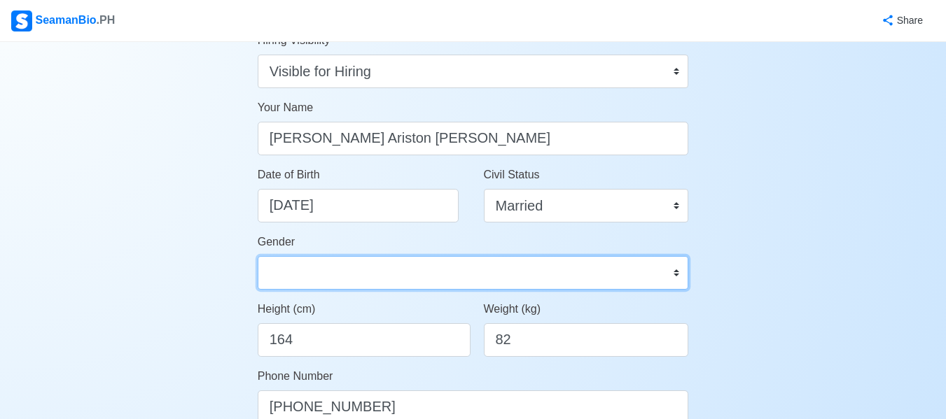
click at [647, 271] on select "[DEMOGRAPHIC_DATA] [DEMOGRAPHIC_DATA]" at bounding box center [473, 273] width 431 height 34
select select "[DEMOGRAPHIC_DATA]"
click at [258, 256] on select "[DEMOGRAPHIC_DATA] [DEMOGRAPHIC_DATA]" at bounding box center [473, 273] width 431 height 34
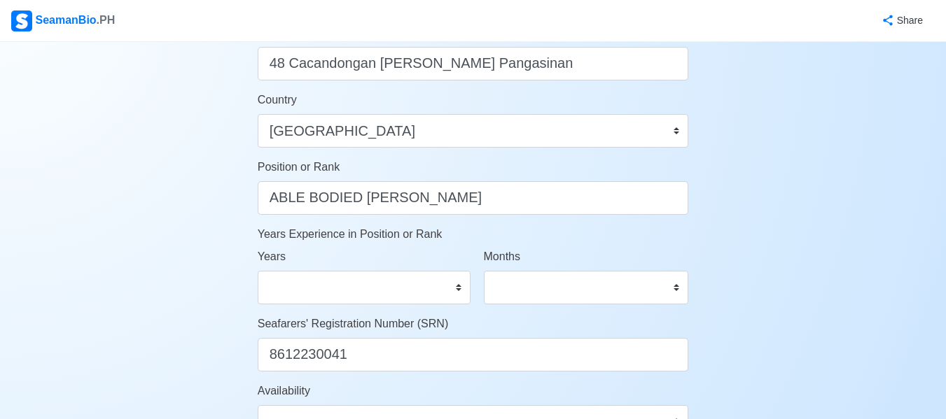
scroll to position [630, 0]
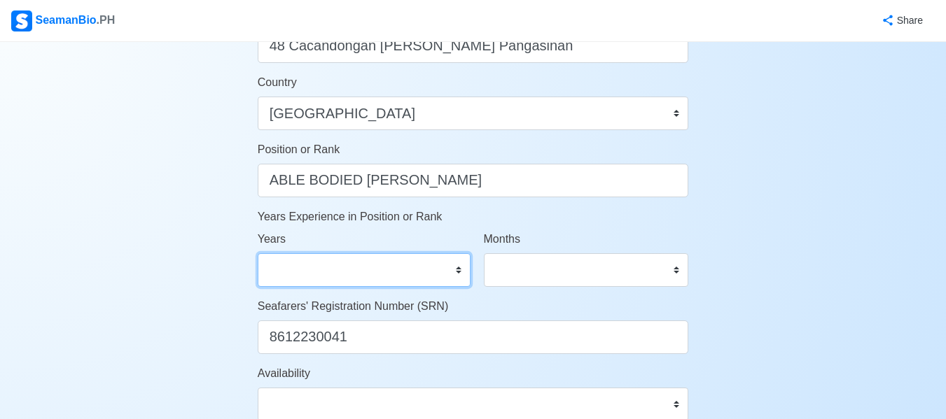
click at [453, 269] on select "0 1 2 3 4 5 6 7 8 9 10 11 12 13 14 15 16 17 18 19 20 21 22 23 24 25 26 27 28 29…" at bounding box center [364, 270] width 213 height 34
click at [824, 183] on div "Account Setup 🗂️ Your Job Status Onboard Actively Looking for Job Not Looking f…" at bounding box center [473, 50] width 946 height 1277
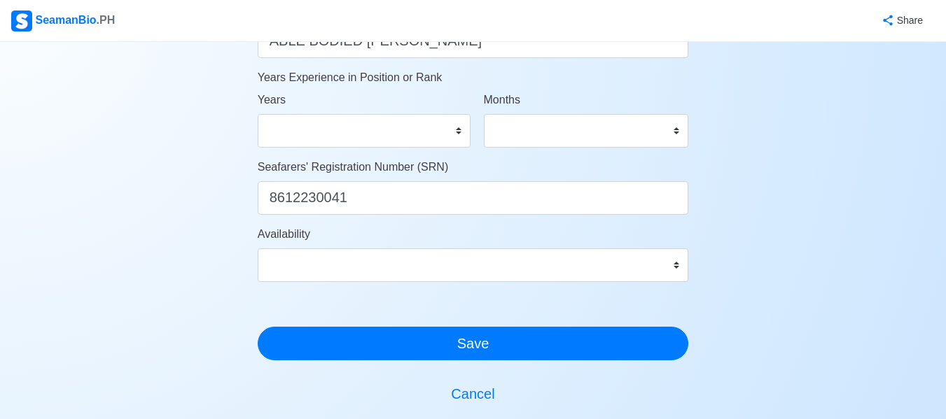
scroll to position [770, 0]
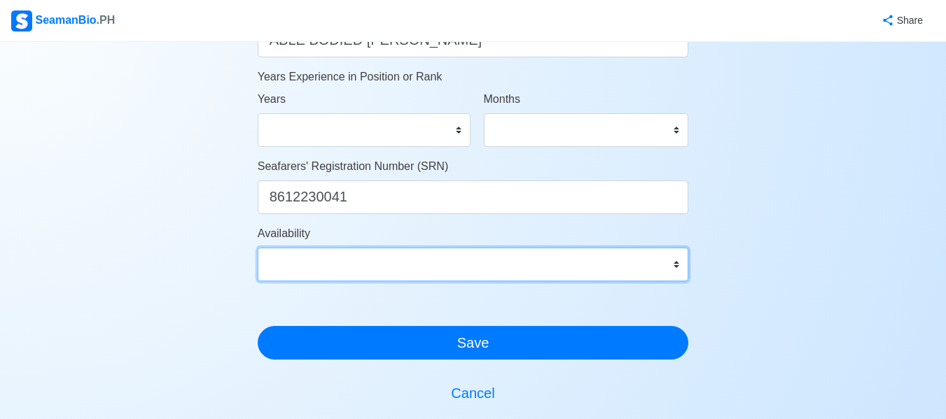
click at [654, 265] on select "Immediate [DATE] [DATE] [DATE] [DATE] [DATE] [DATE] [DATE] [DATE] [DATE]" at bounding box center [473, 265] width 431 height 34
select select "1761926400000"
click at [258, 248] on select "Immediate [DATE] [DATE] [DATE] [DATE] [DATE] [DATE] [DATE] [DATE] [DATE]" at bounding box center [473, 265] width 431 height 34
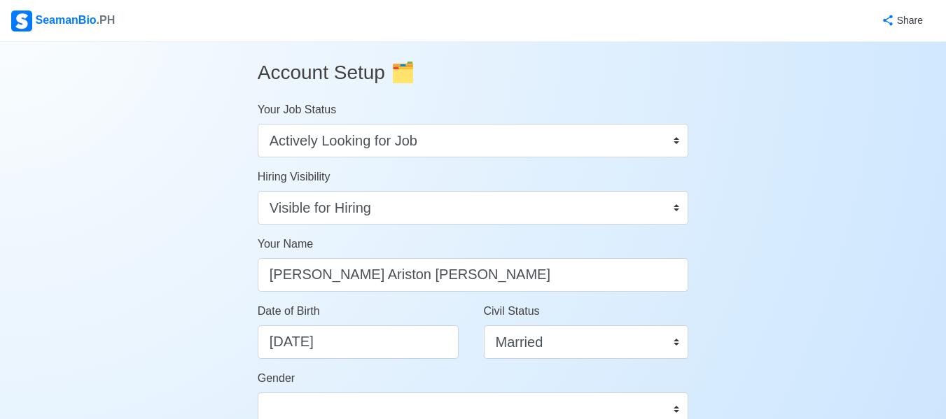
scroll to position [0, 0]
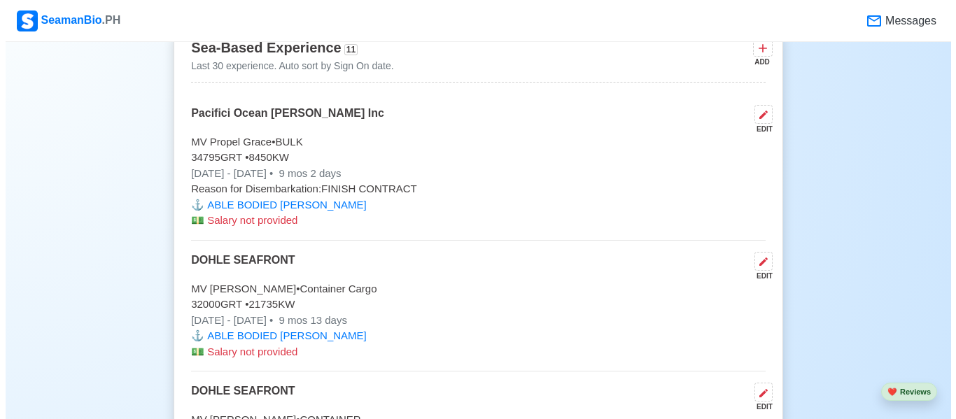
scroll to position [2940, 0]
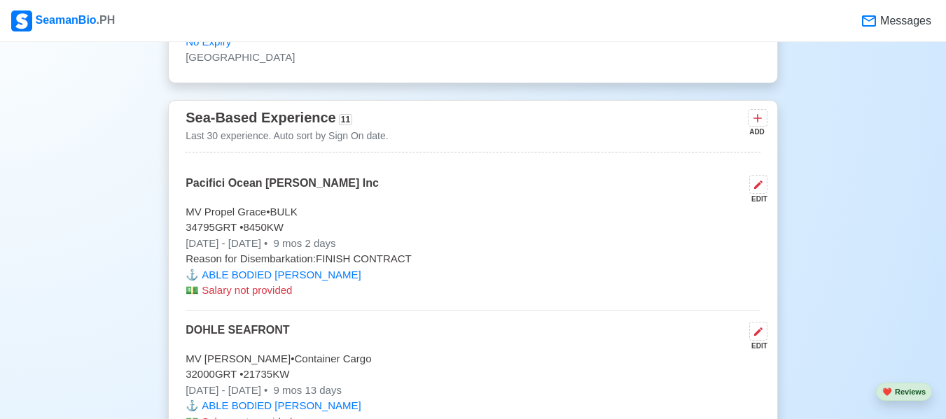
click at [328, 124] on span "Sea-Based Experience" at bounding box center [260, 117] width 150 height 15
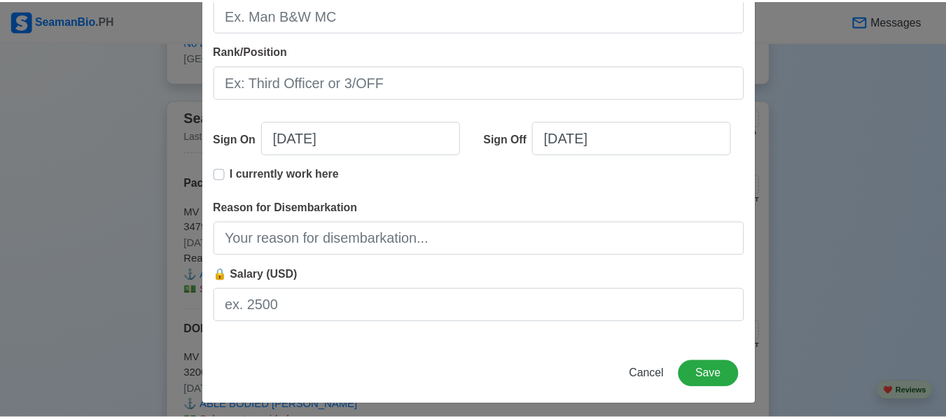
scroll to position [379, 0]
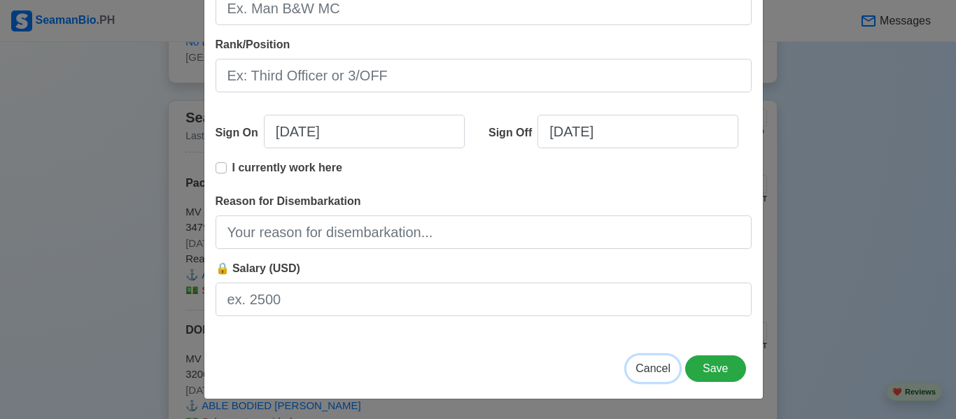
click at [652, 365] on span "Cancel" at bounding box center [653, 369] width 35 height 12
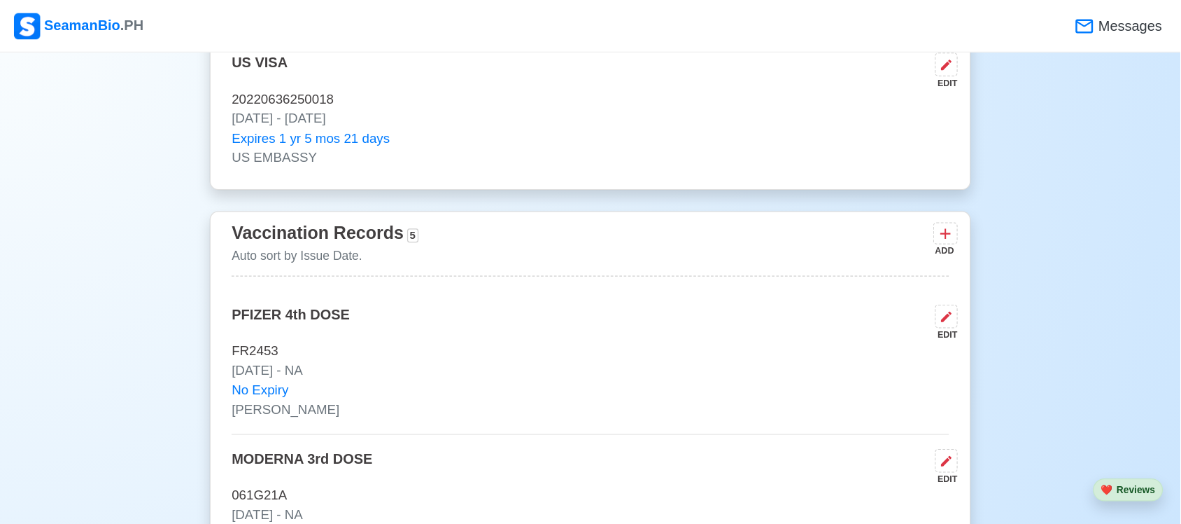
scroll to position [1260, 0]
click at [759, 195] on icon at bounding box center [757, 188] width 14 height 14
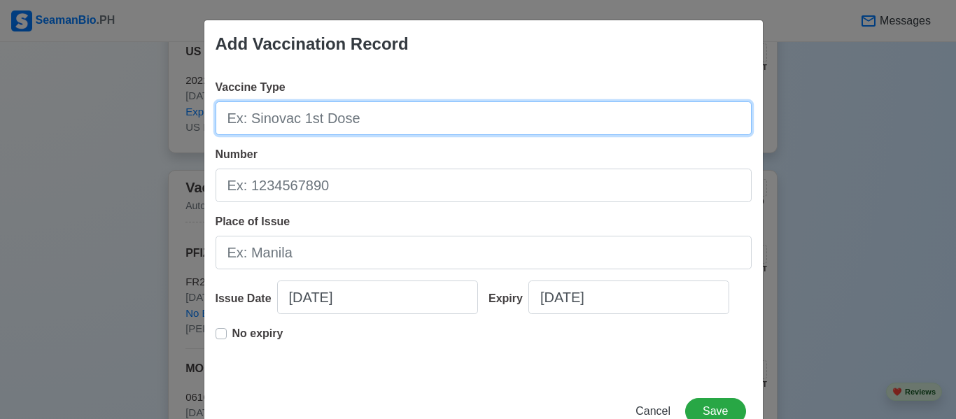
click at [402, 127] on input "Vaccine Type" at bounding box center [484, 118] width 536 height 34
type input "p"
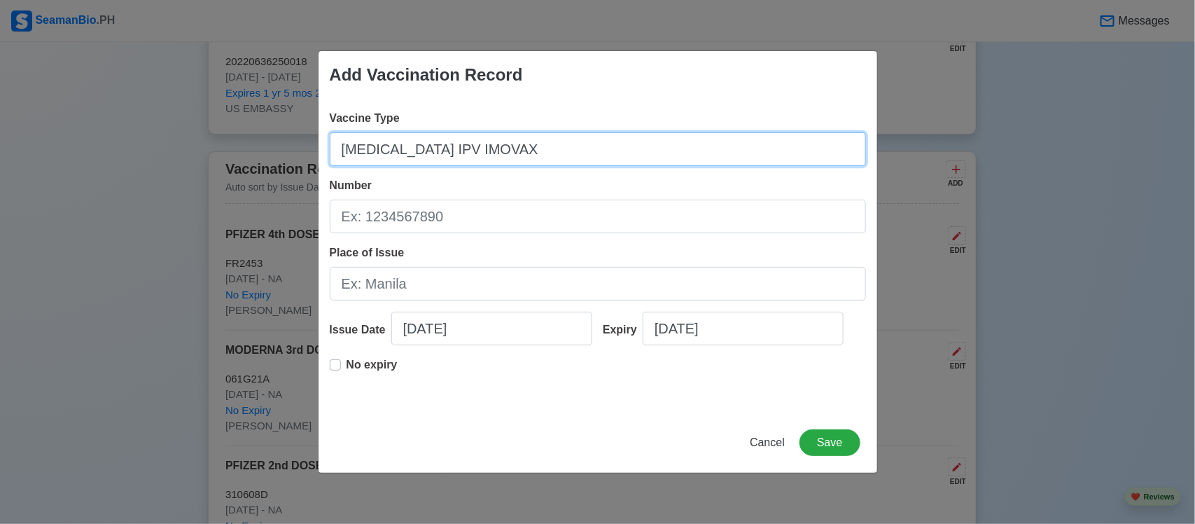
type input "[MEDICAL_DATA] IPV IMOVAX"
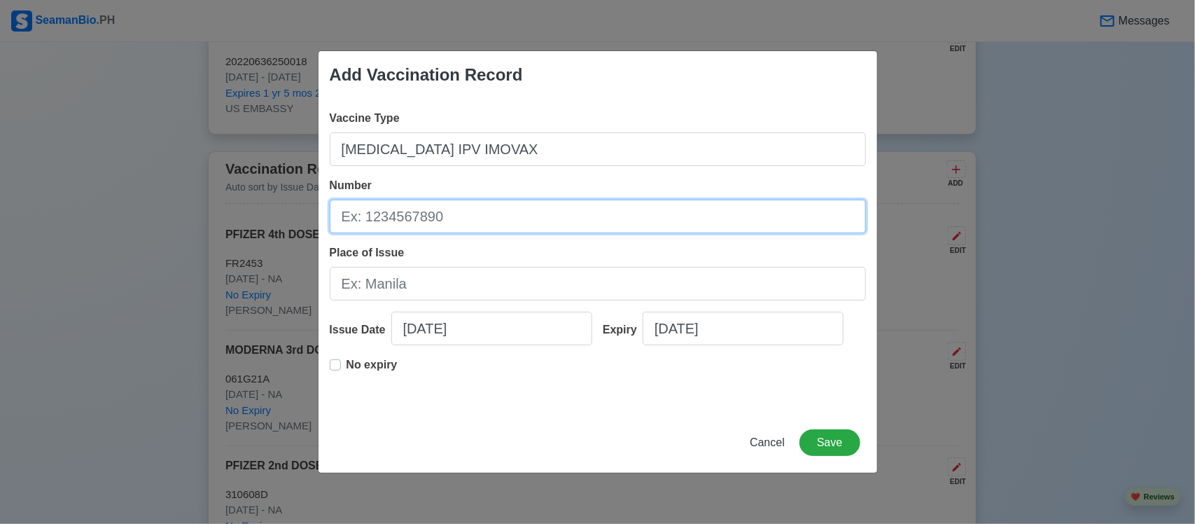
click at [555, 217] on input "Number" at bounding box center [598, 216] width 536 height 34
type input "W3BO11V"
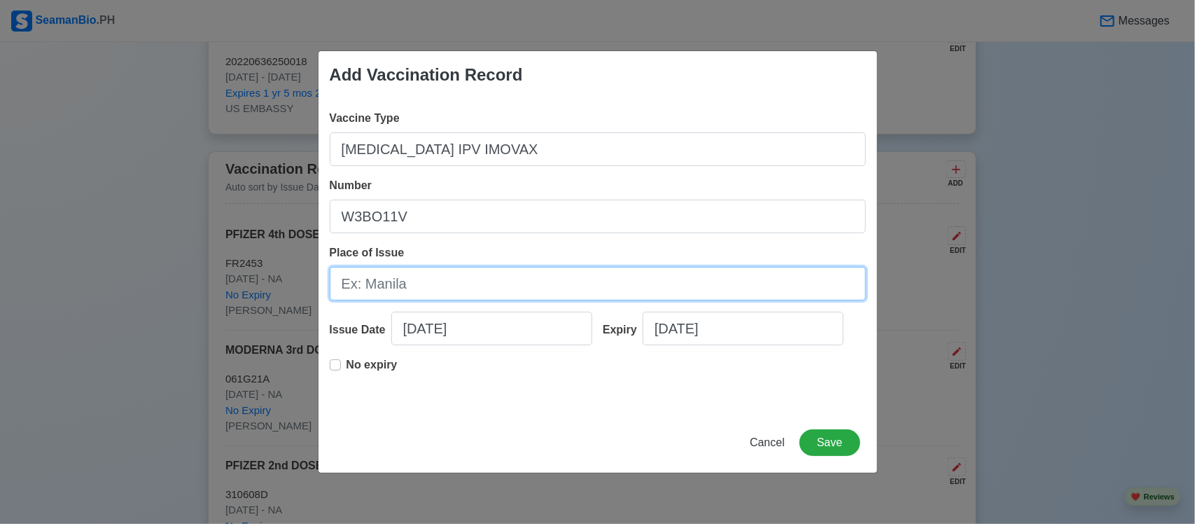
click at [492, 289] on input "Place of Issue" at bounding box center [598, 284] width 536 height 34
type input "FCN MEDICAL AND VACCINATION [GEOGRAPHIC_DATA]"
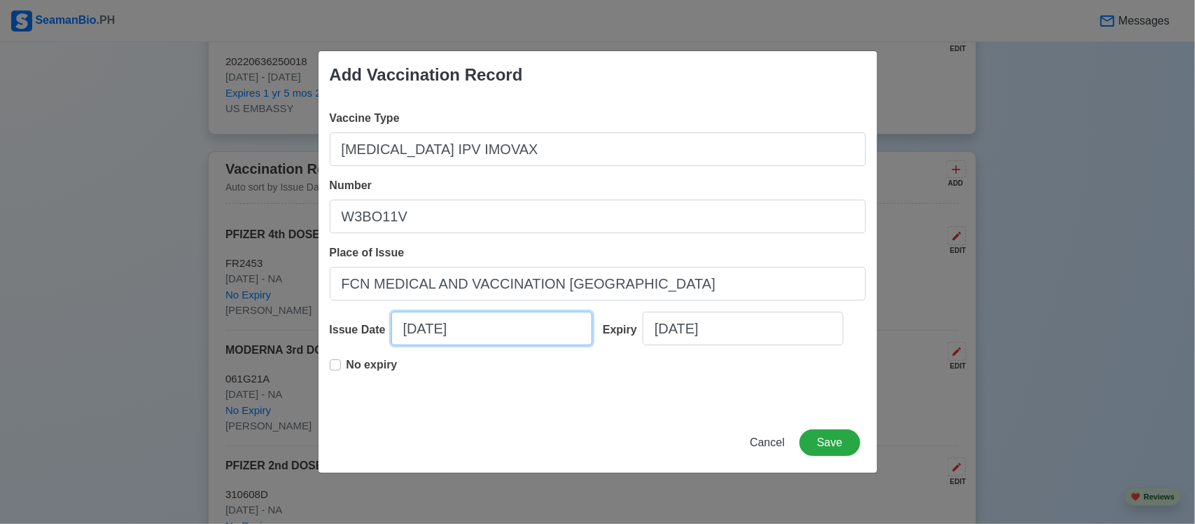
select select "****"
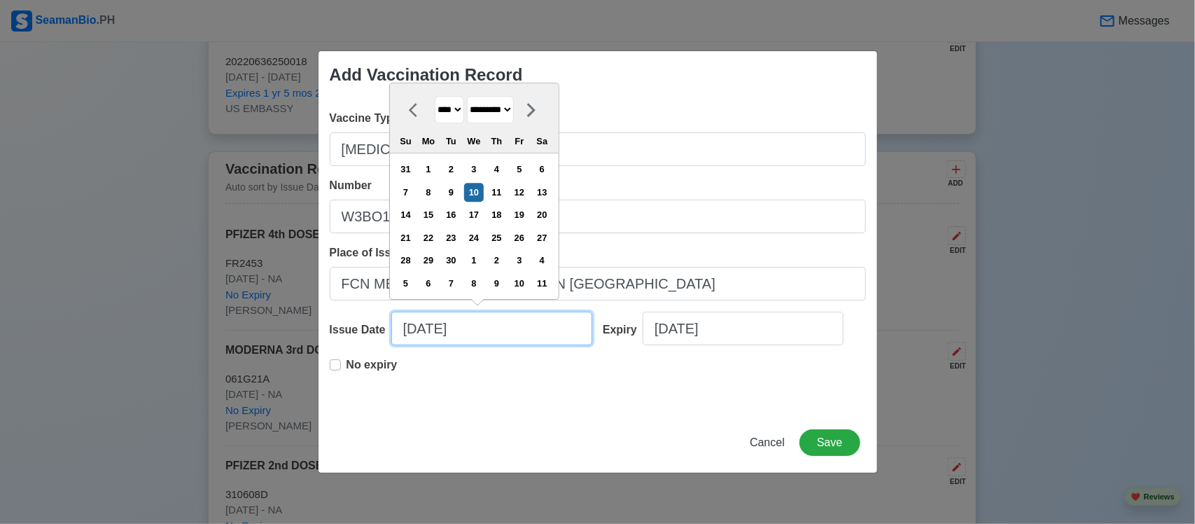
click at [505, 328] on input "[DATE]" at bounding box center [491, 328] width 201 height 34
click at [514, 109] on select "******* ******** ***** ***** *** **** **** ****** ********* ******* ******** **…" at bounding box center [490, 109] width 47 height 27
select select "***"
click at [475, 96] on select "******* ******** ***** ***** *** **** **** ****** ********* ******* ******** **…" at bounding box center [490, 109] width 47 height 27
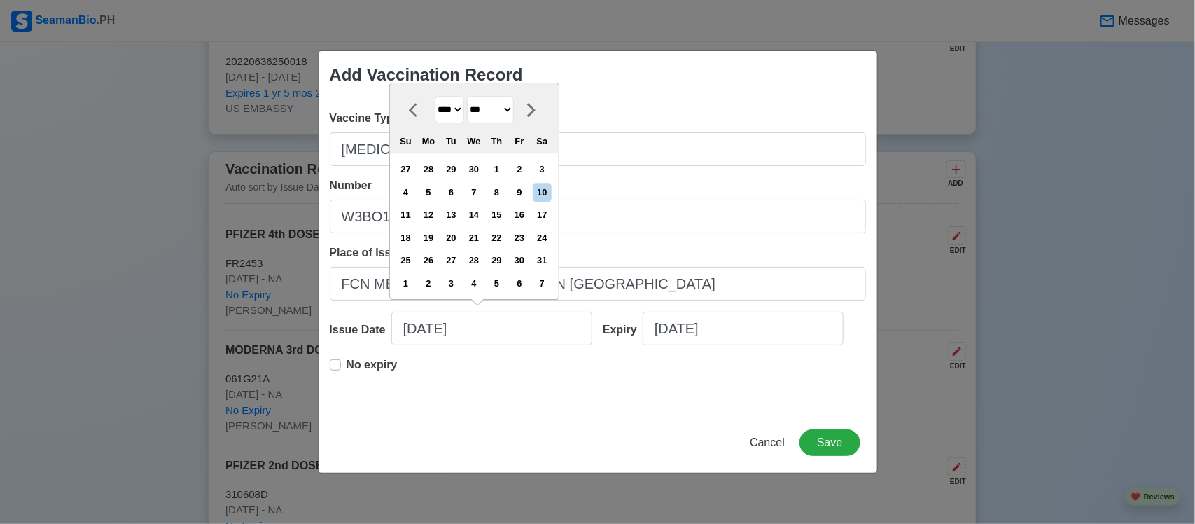
click at [463, 113] on select "**** **** **** **** **** **** **** **** **** **** **** **** **** **** **** ****…" at bounding box center [449, 109] width 29 height 27
select select "****"
click at [435, 96] on select "**** **** **** **** **** **** **** **** **** **** **** **** **** **** **** ****…" at bounding box center [449, 109] width 29 height 27
click at [483, 238] on div "22" at bounding box center [473, 237] width 19 height 19
type input "[DATE]"
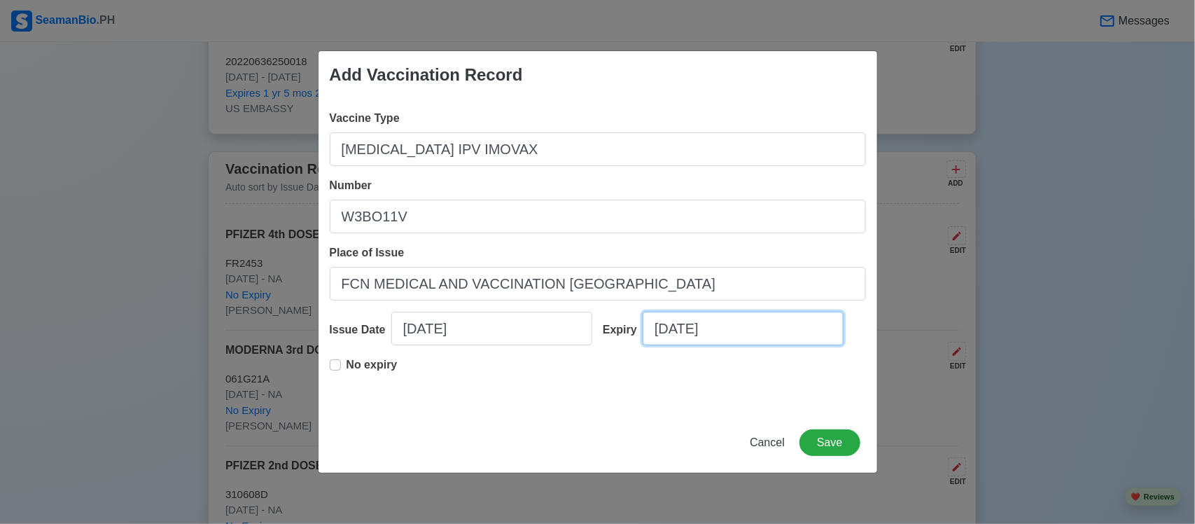
click at [775, 338] on input "[DATE]" at bounding box center [743, 328] width 201 height 34
select select "****"
select select "*********"
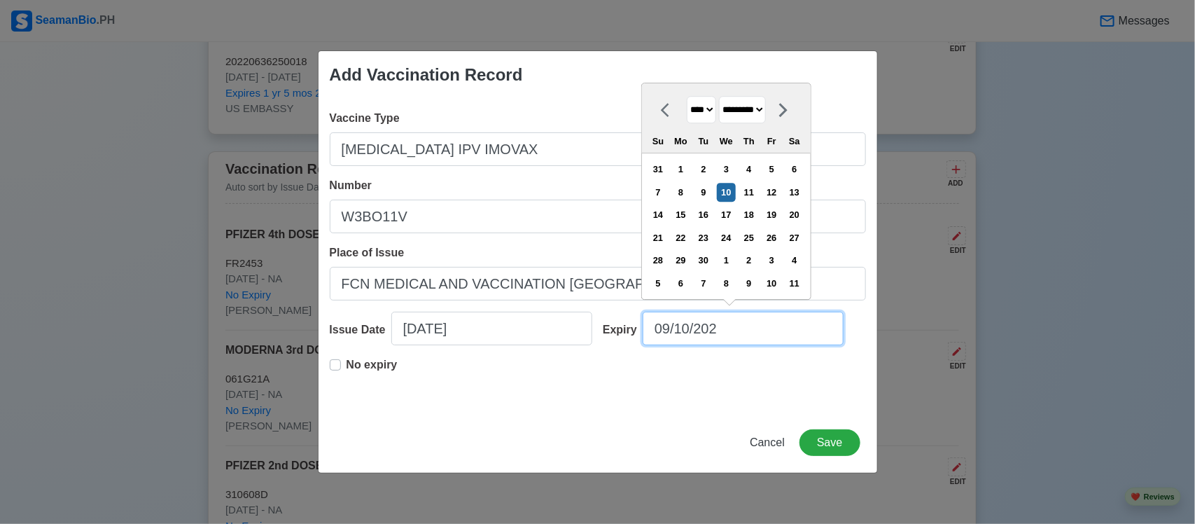
type input "[DATE]"
select select "****"
type input "09/10/2"
select select "****"
type input "09/10/"
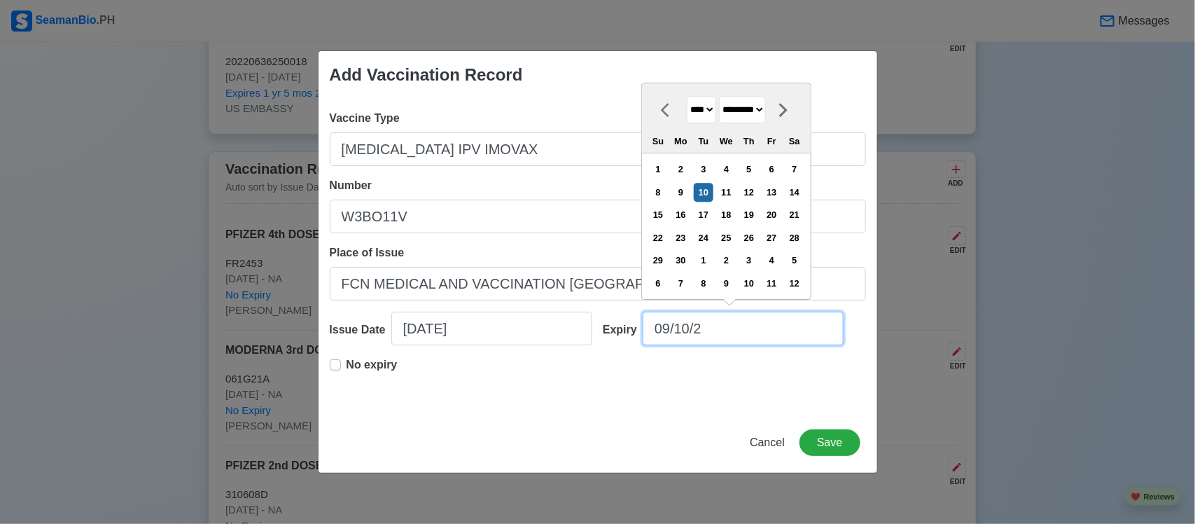
select select "****"
type input "0"
select select "****"
select select "*******"
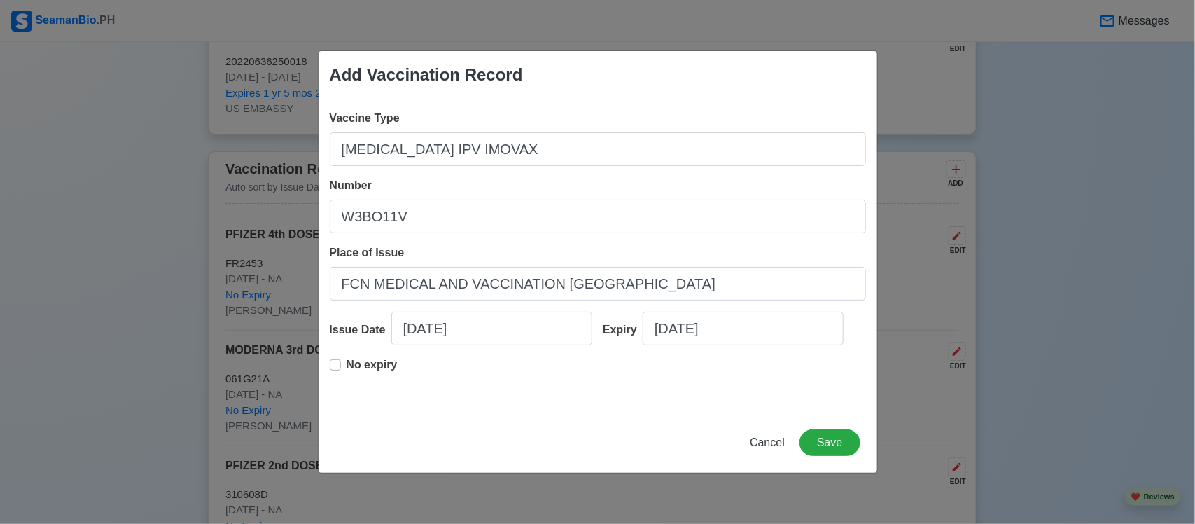
click at [346, 362] on label "No expiry" at bounding box center [371, 370] width 51 height 28
type input "[DATE]"
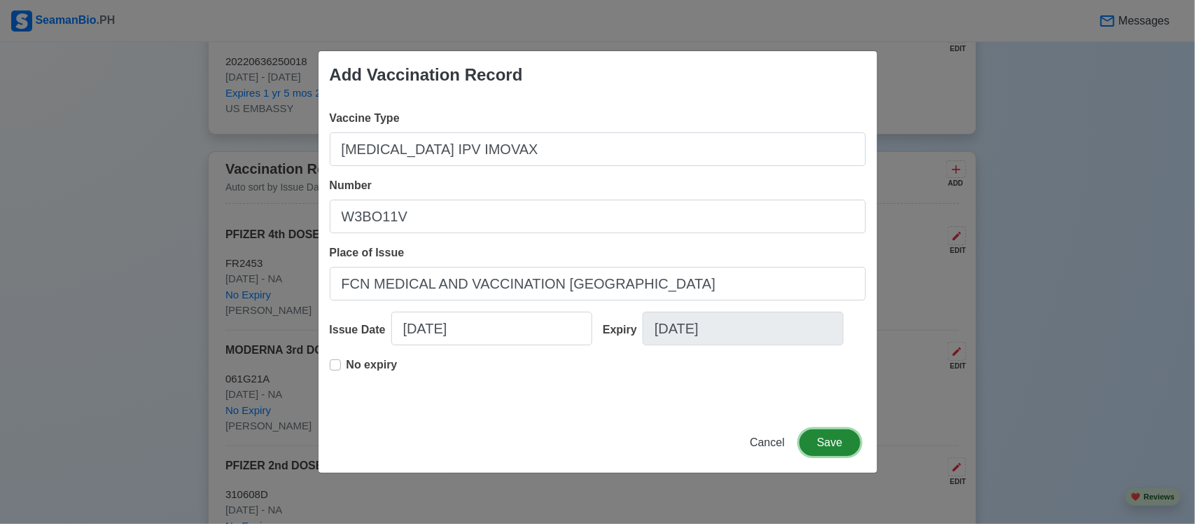
click at [846, 419] on button "Save" at bounding box center [829, 442] width 60 height 27
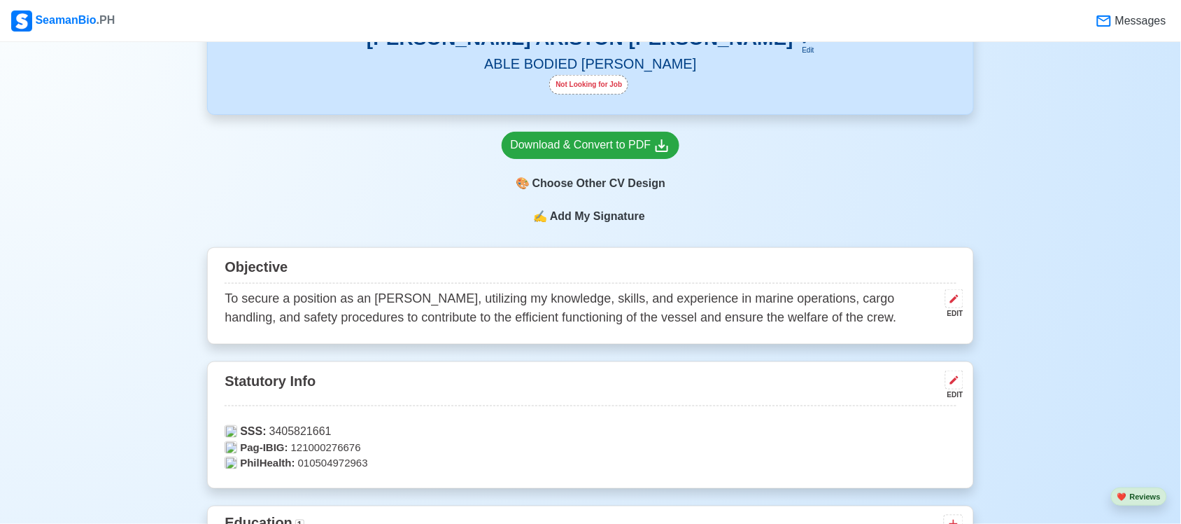
scroll to position [35, 0]
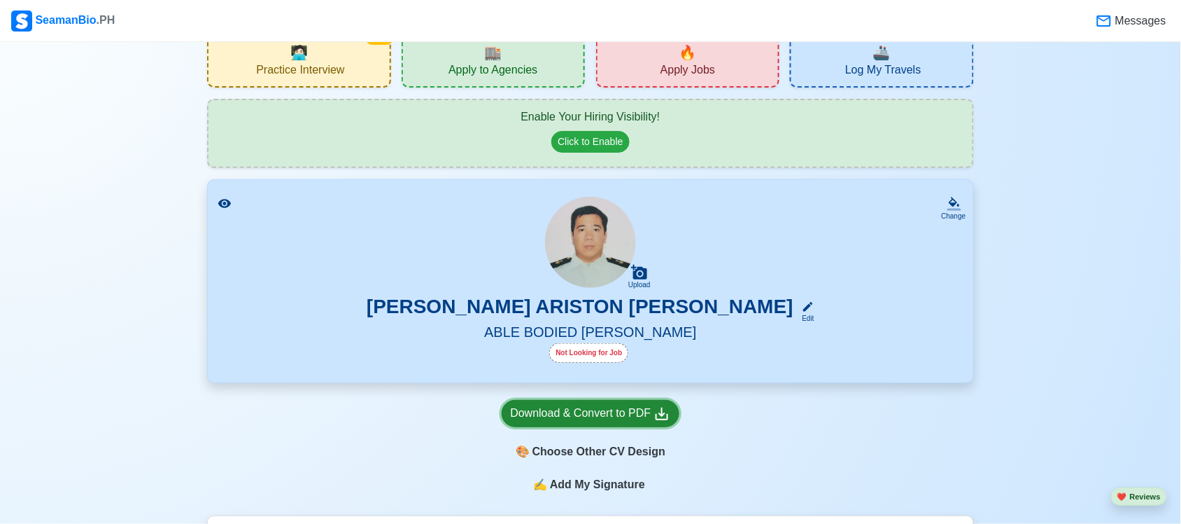
click at [624, 419] on div "Download & Convert to PDF" at bounding box center [591, 413] width 160 height 17
